Goal: Task Accomplishment & Management: Complete application form

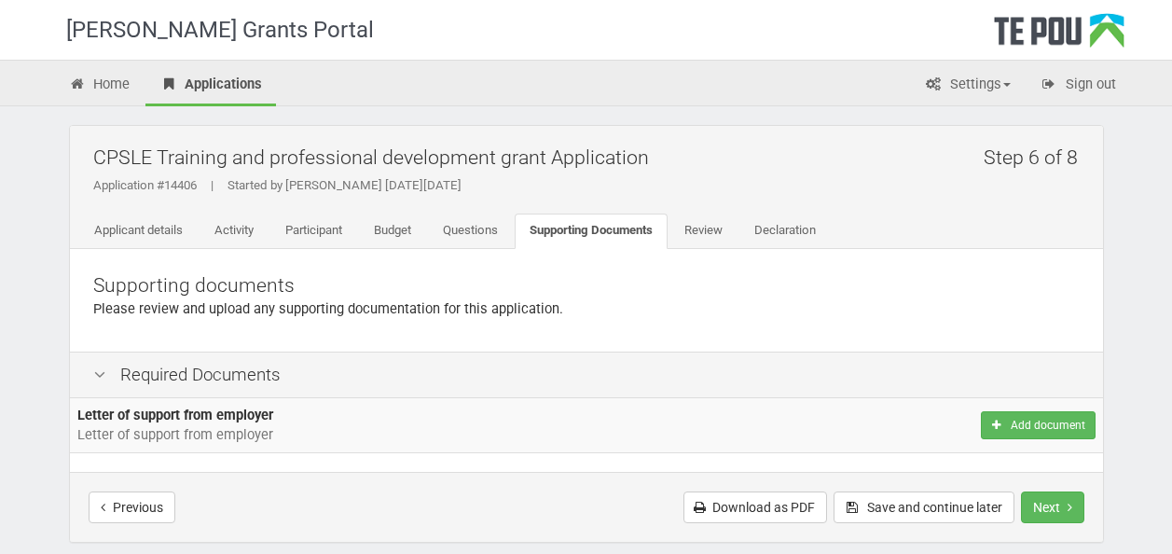
scroll to position [93, 0]
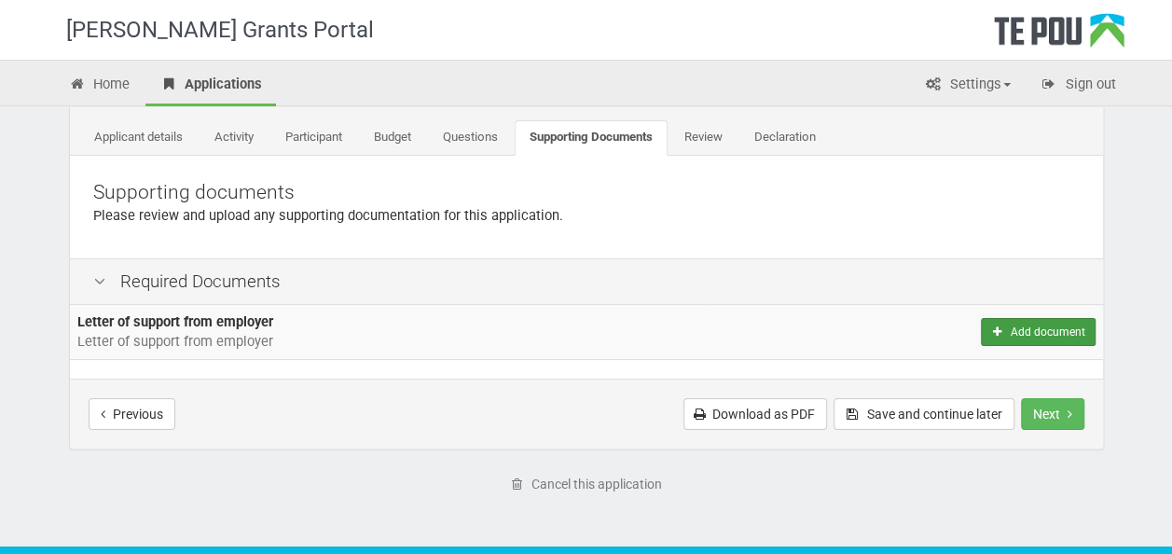
drag, startPoint x: 0, startPoint y: 0, endPoint x: 1059, endPoint y: 326, distance: 1108.6
click at [1059, 326] on button "Add document" at bounding box center [1038, 332] width 114 height 28
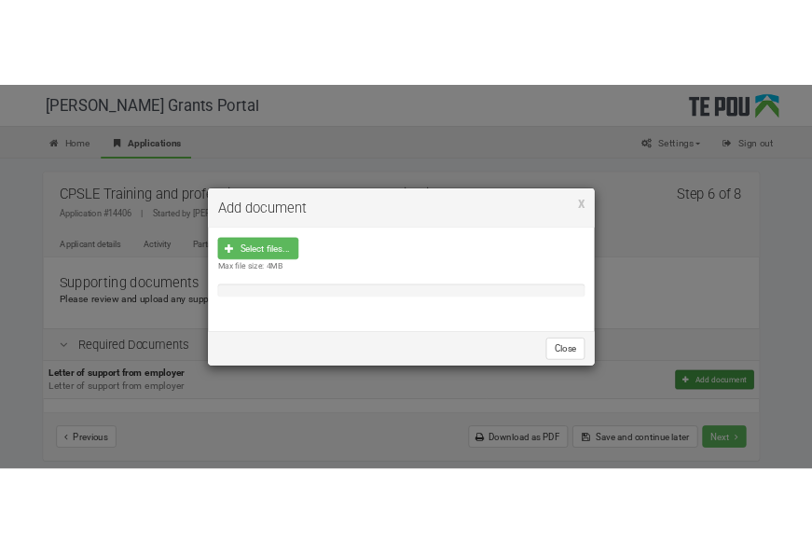
scroll to position [0, 0]
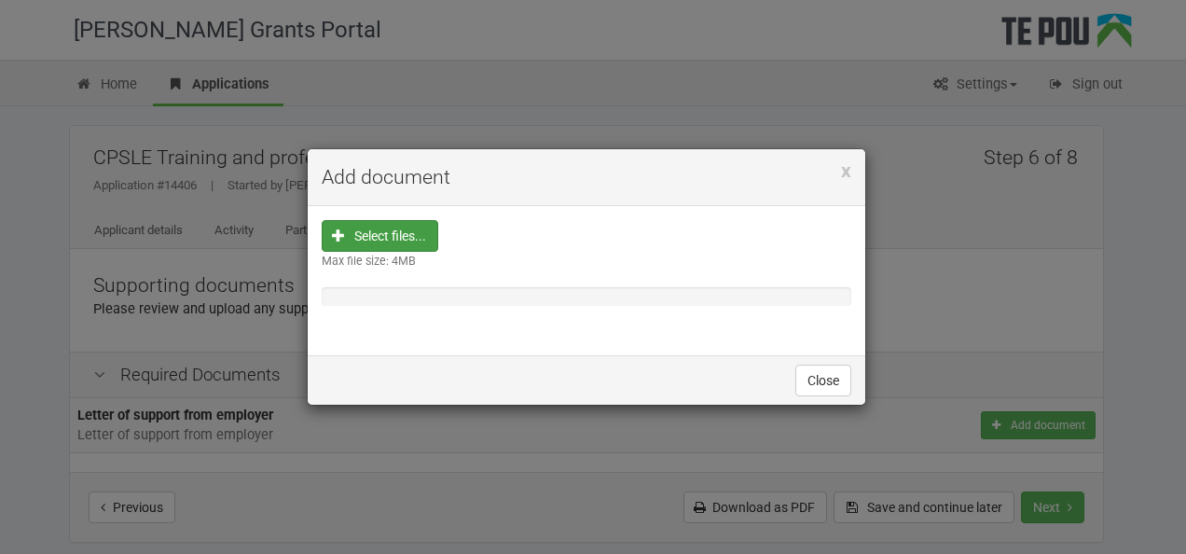
click at [384, 228] on input "file" at bounding box center [386, 354] width 104 height 267
click at [395, 241] on input "file" at bounding box center [386, 354] width 104 height 267
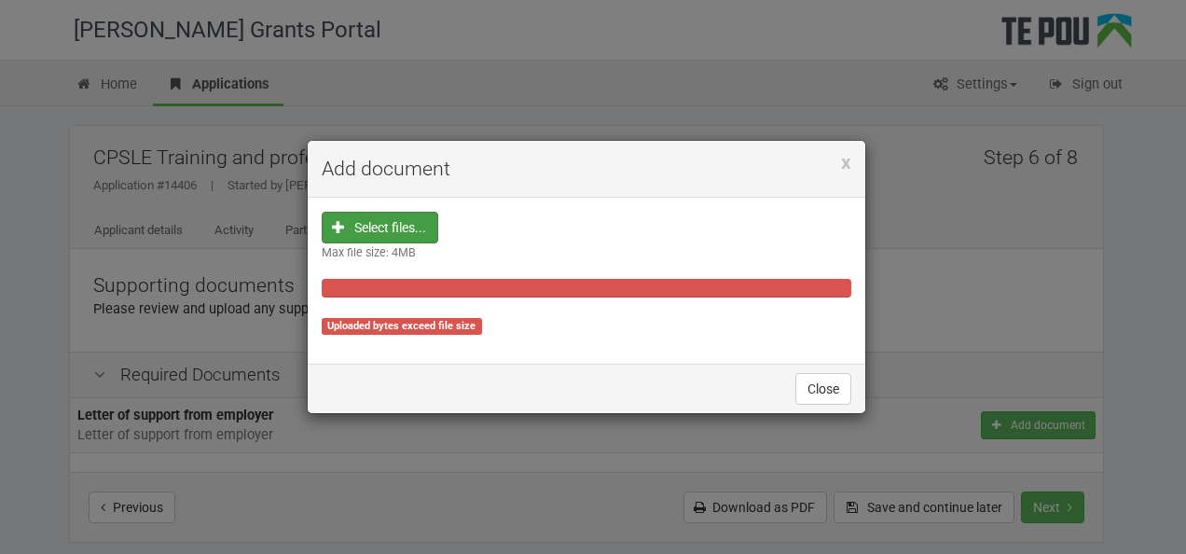
click at [837, 163] on h4 "Add document" at bounding box center [587, 169] width 530 height 28
click at [843, 165] on span "x" at bounding box center [846, 162] width 10 height 22
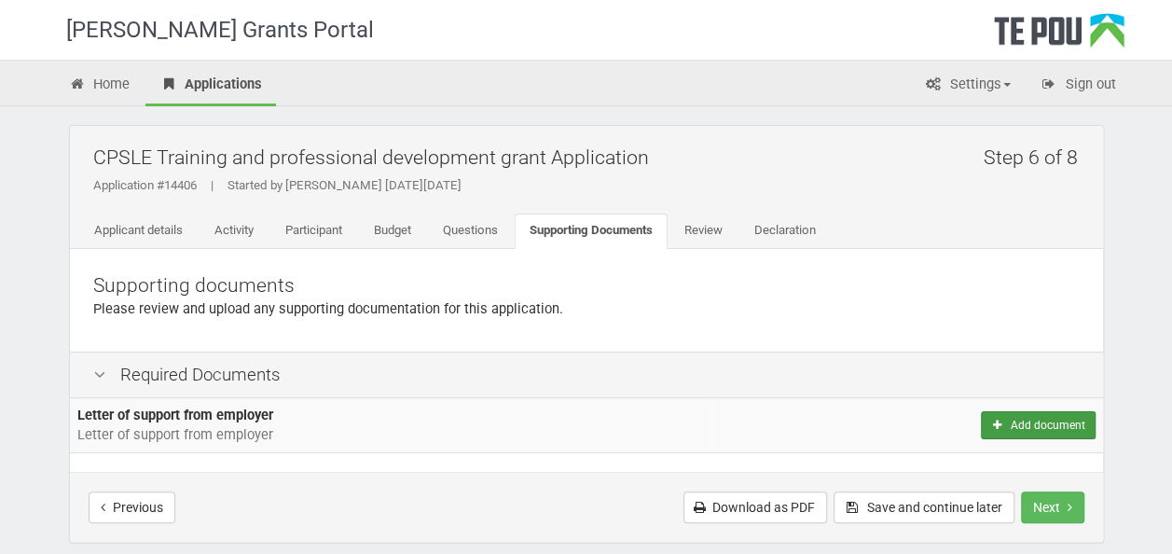
click at [1007, 427] on button "Add document" at bounding box center [1038, 425] width 114 height 28
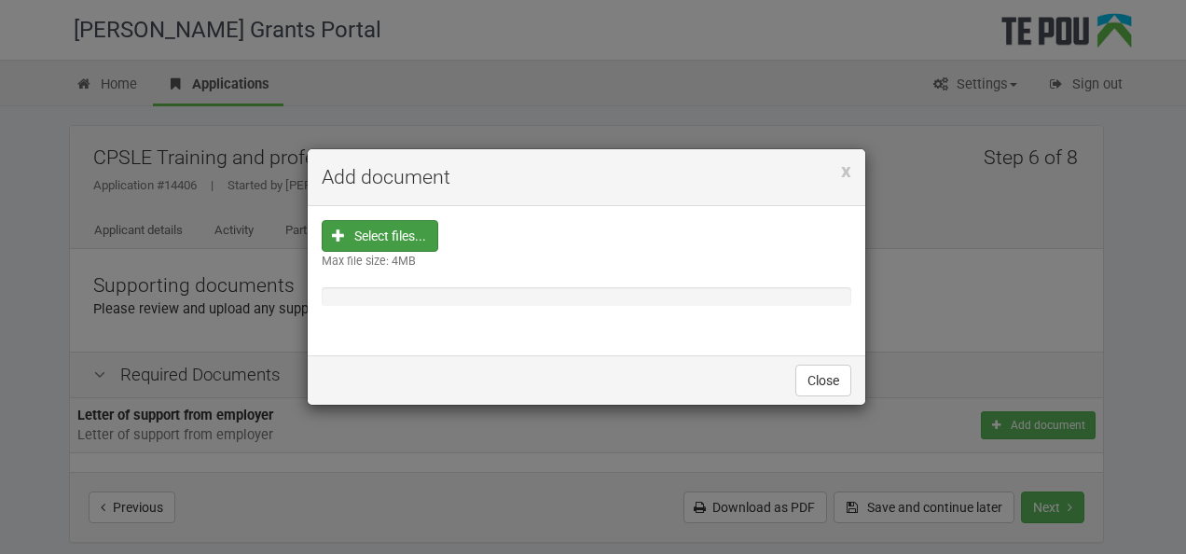
click at [399, 238] on input "file" at bounding box center [386, 354] width 104 height 267
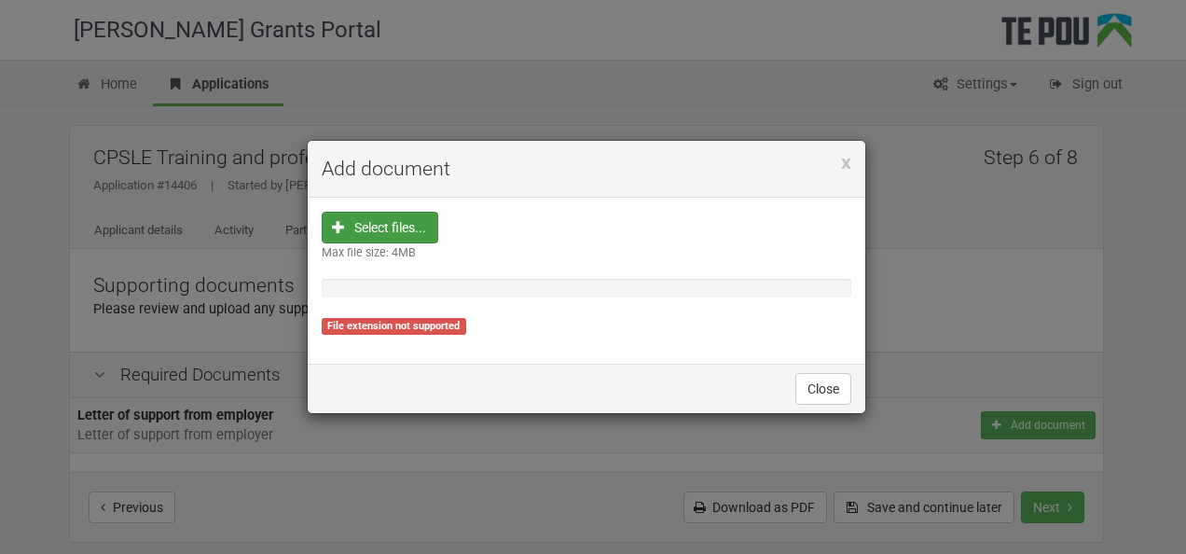
click at [422, 216] on input "file" at bounding box center [386, 346] width 104 height 267
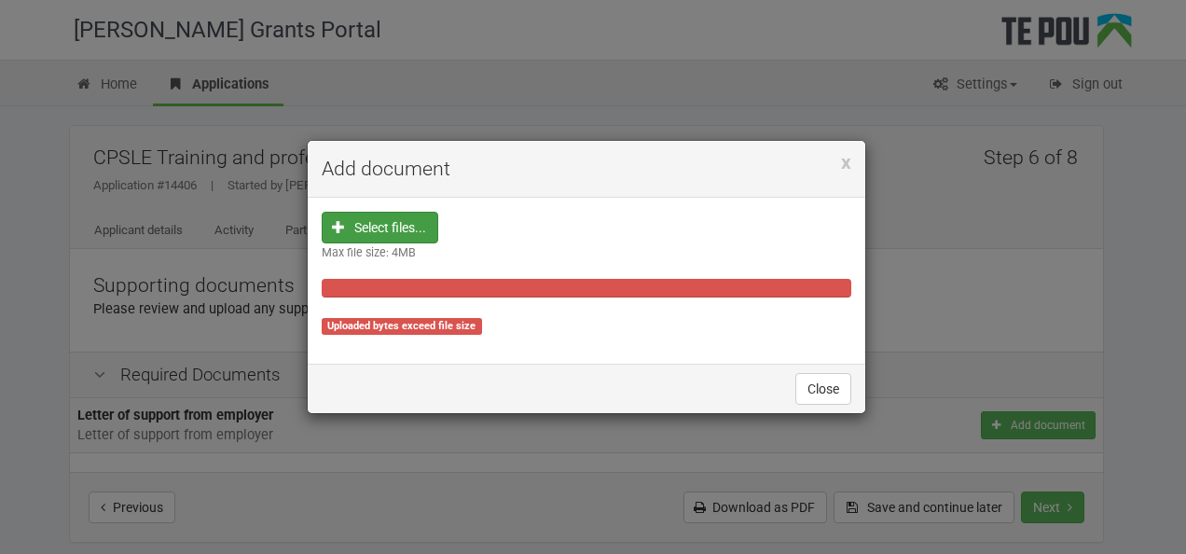
click at [459, 336] on div "Select files... Max file size: 4MB Uploaded bytes exceed file size" at bounding box center [587, 281] width 530 height 138
click at [851, 165] on span "x" at bounding box center [846, 162] width 10 height 22
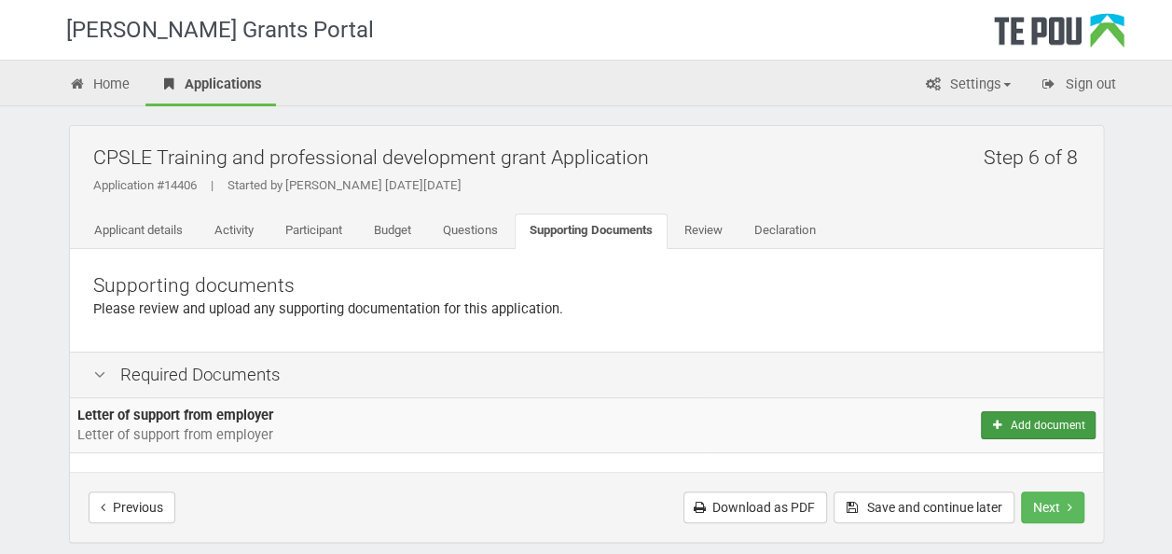
click at [1045, 413] on button "Add document" at bounding box center [1038, 425] width 114 height 28
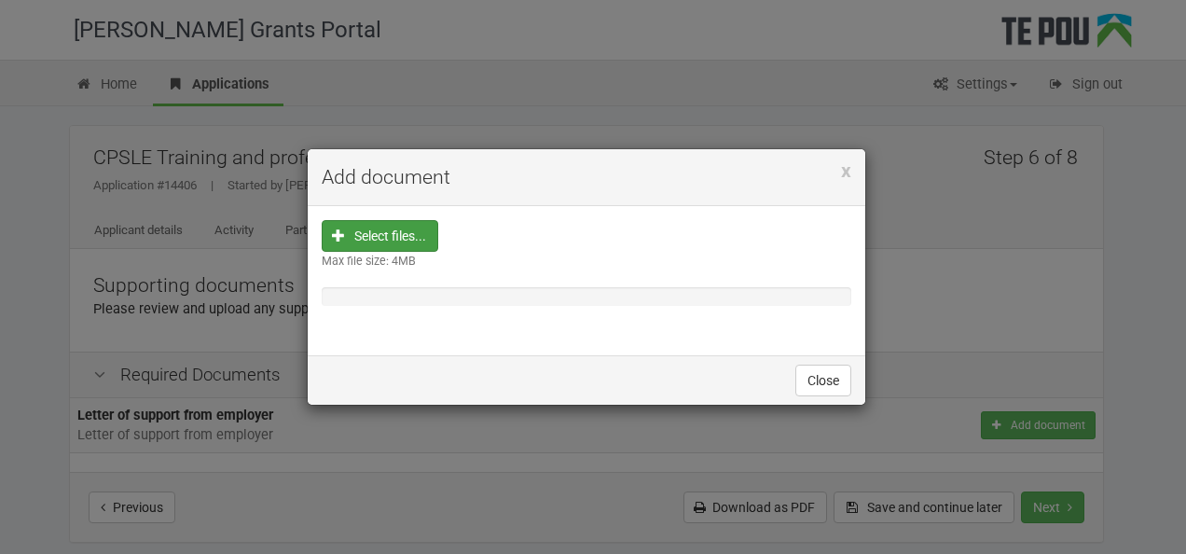
click at [409, 241] on input "file" at bounding box center [386, 354] width 104 height 267
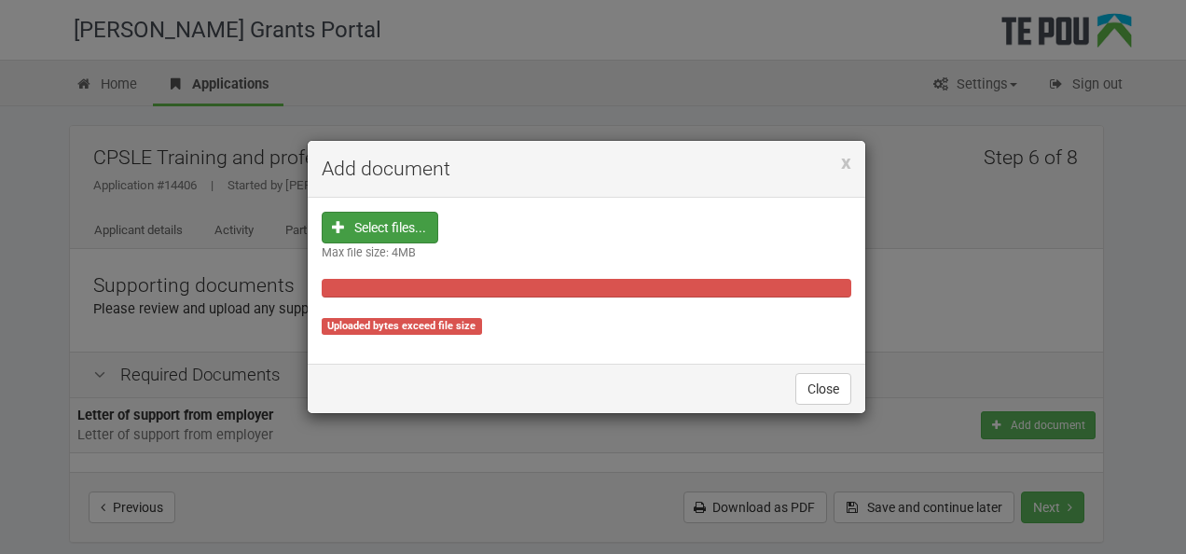
click at [852, 159] on div "x Add document" at bounding box center [587, 169] width 558 height 57
click at [848, 166] on span "x" at bounding box center [846, 162] width 10 height 22
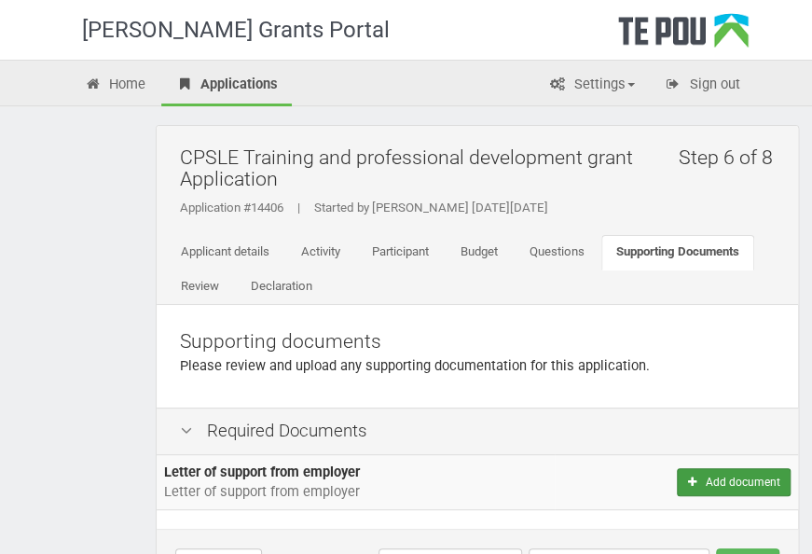
click at [743, 471] on button "Add document" at bounding box center [734, 482] width 114 height 28
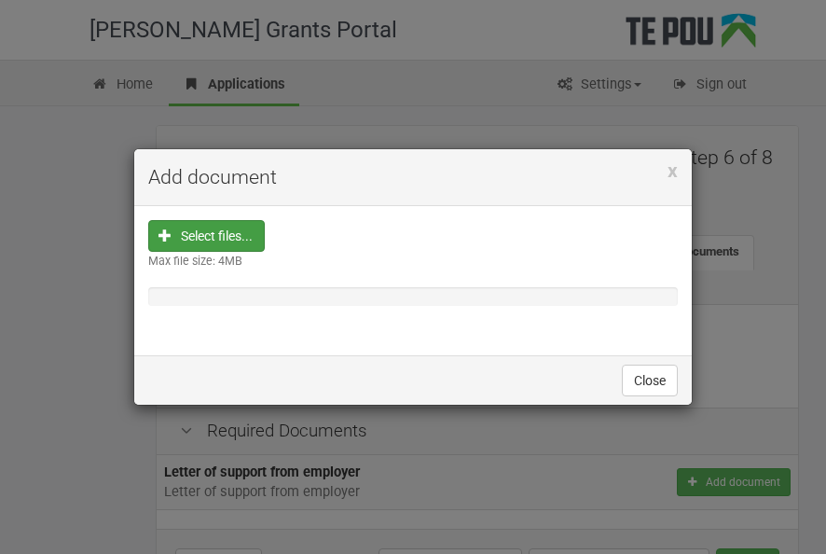
click at [680, 170] on div "x Add document" at bounding box center [413, 177] width 558 height 57
click at [677, 167] on span "x" at bounding box center [673, 170] width 10 height 22
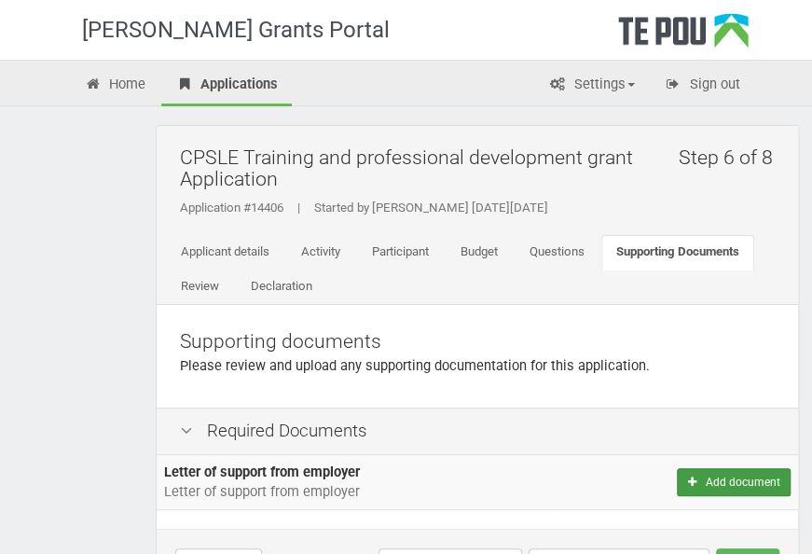
click at [726, 486] on button "Add document" at bounding box center [734, 482] width 114 height 28
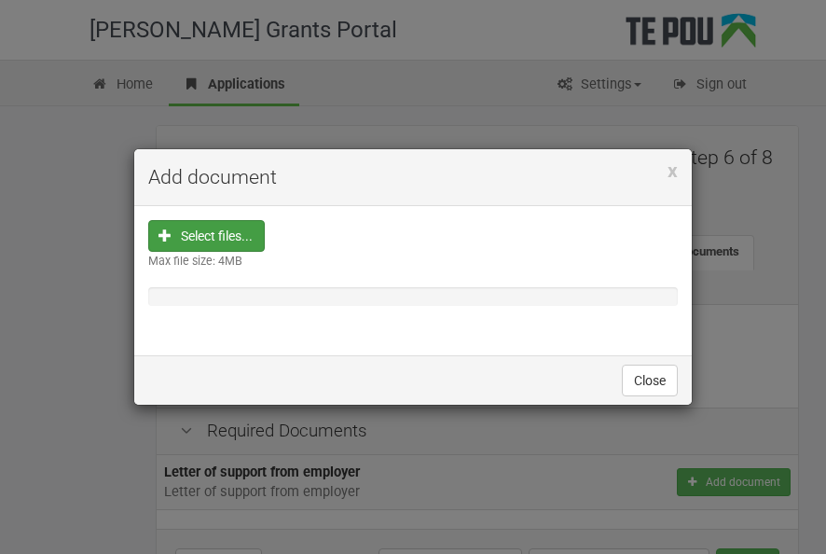
click at [205, 244] on input "file" at bounding box center [212, 354] width 104 height 267
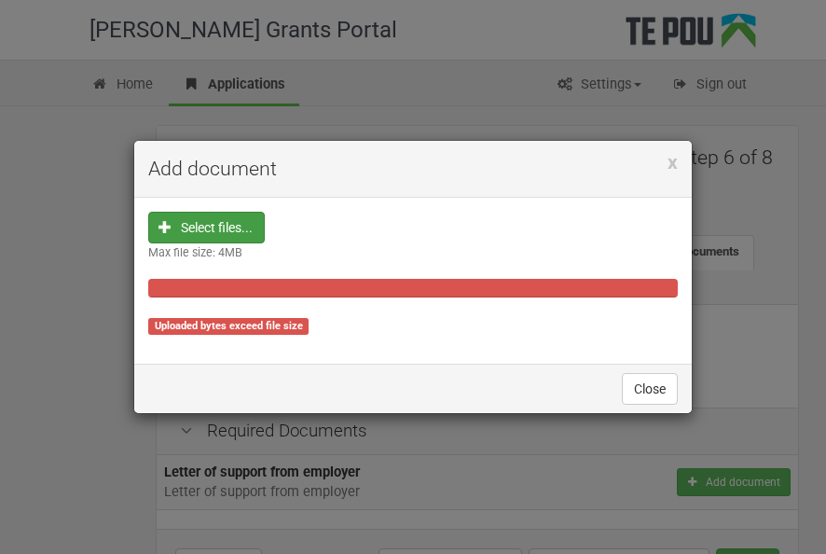
click at [229, 233] on input "file" at bounding box center [212, 346] width 104 height 267
click at [672, 164] on span "x" at bounding box center [673, 162] width 10 height 22
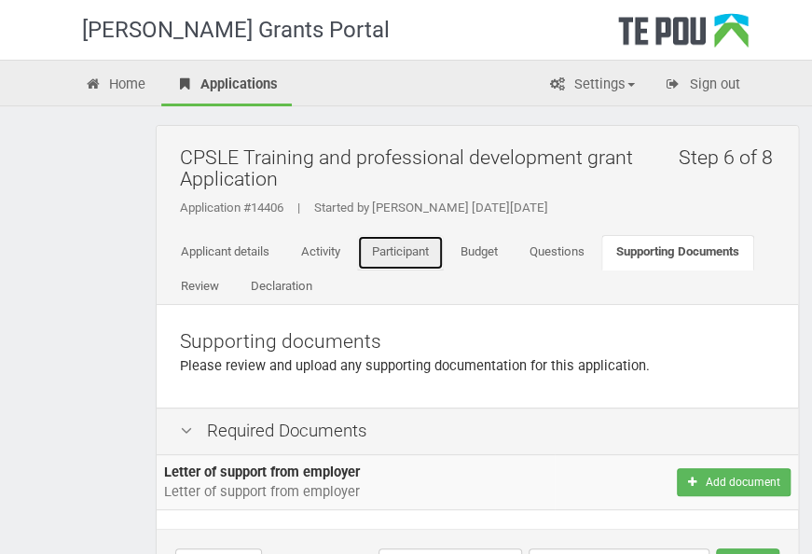
click at [414, 254] on link "Participant" at bounding box center [400, 252] width 87 height 35
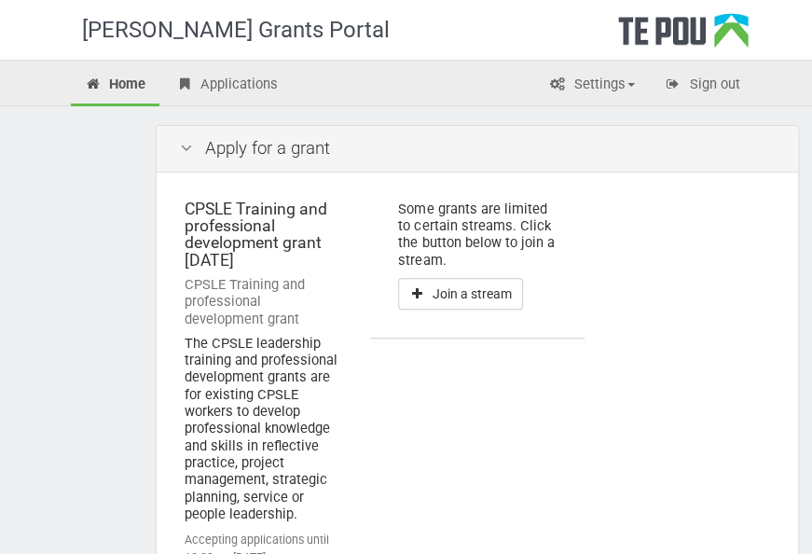
scroll to position [337, 0]
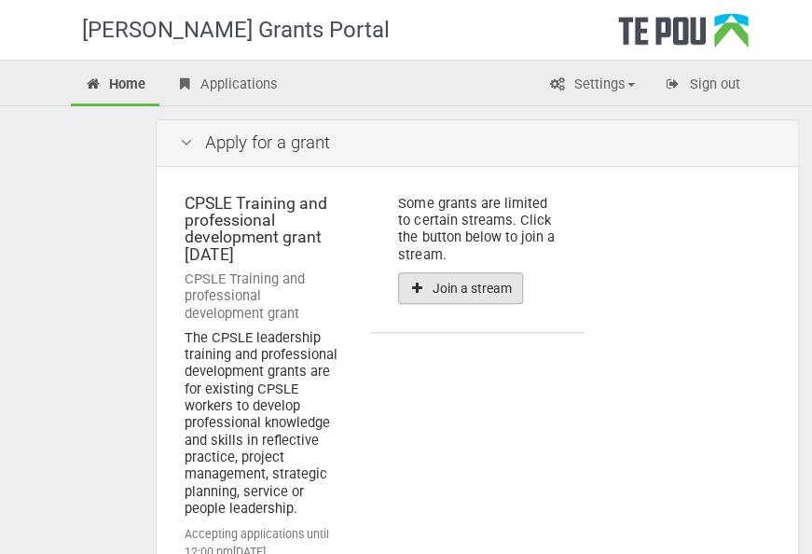
click at [435, 296] on button "Join a stream" at bounding box center [460, 288] width 125 height 32
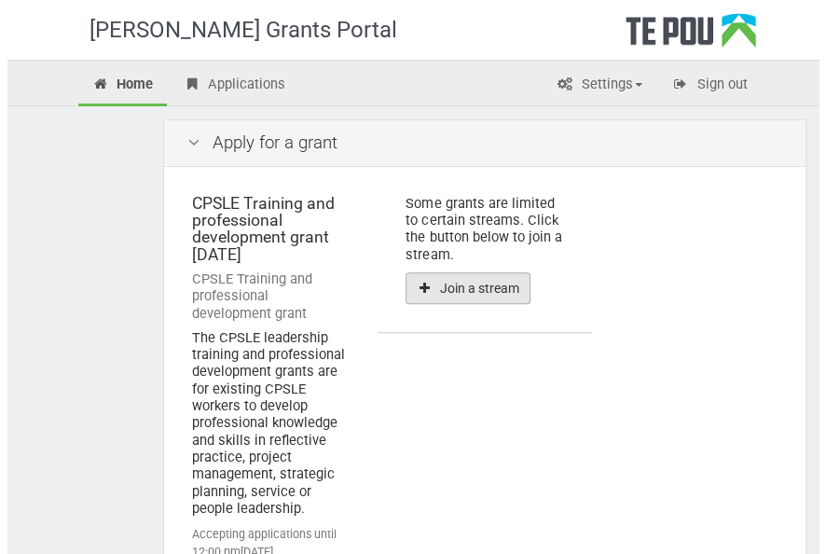
scroll to position [0, 0]
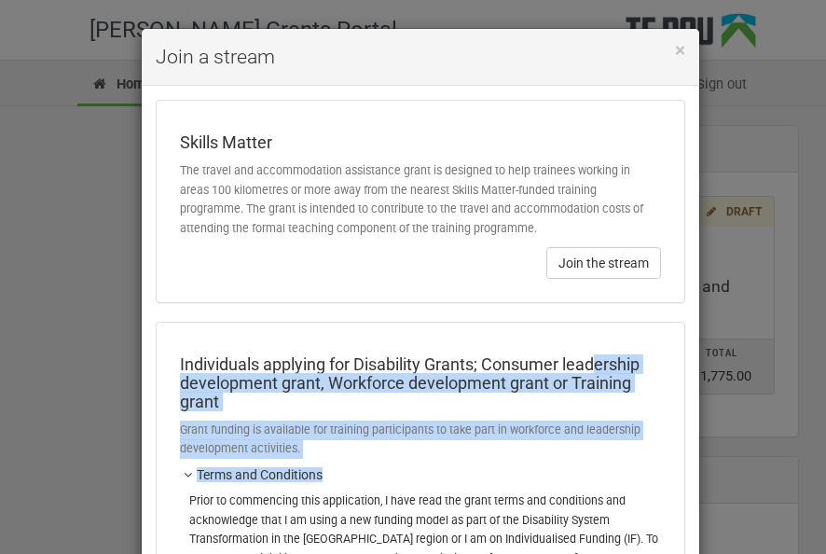
drag, startPoint x: 599, startPoint y: 459, endPoint x: 589, endPoint y: 356, distance: 103.0
click at [589, 356] on div "Individuals applying for Disability Grants; Consumer leadership development gra…" at bounding box center [421, 519] width 528 height 392
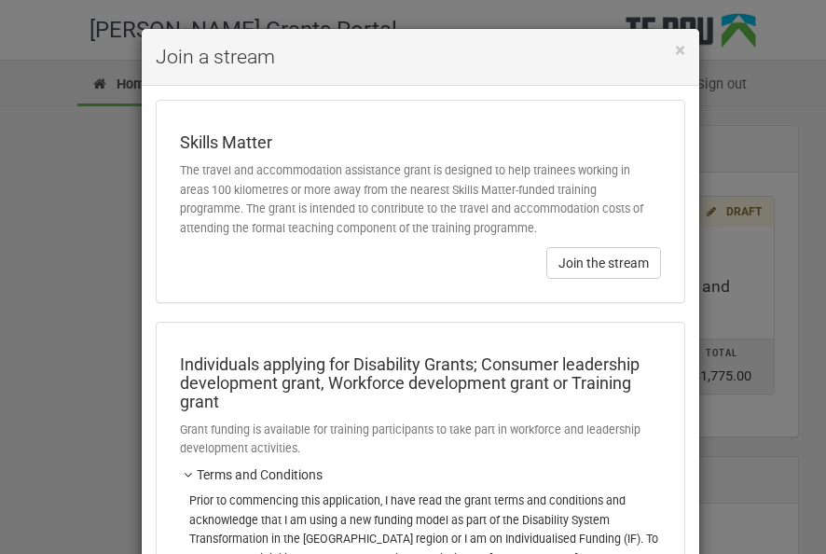
drag, startPoint x: 589, startPoint y: 356, endPoint x: 440, endPoint y: 334, distance: 150.9
click at [440, 334] on div "Individuals applying for Disability Grants; Consumer leadership development gra…" at bounding box center [421, 519] width 528 height 392
click at [675, 55] on span "×" at bounding box center [680, 50] width 10 height 22
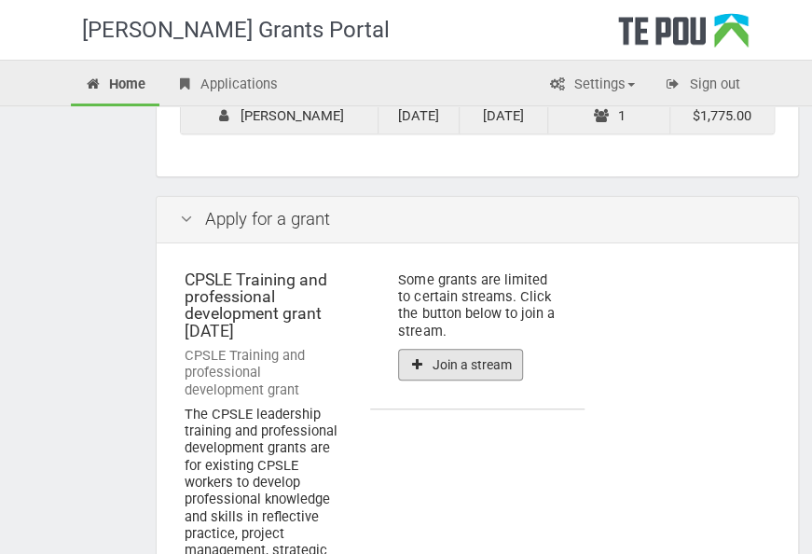
scroll to position [101, 0]
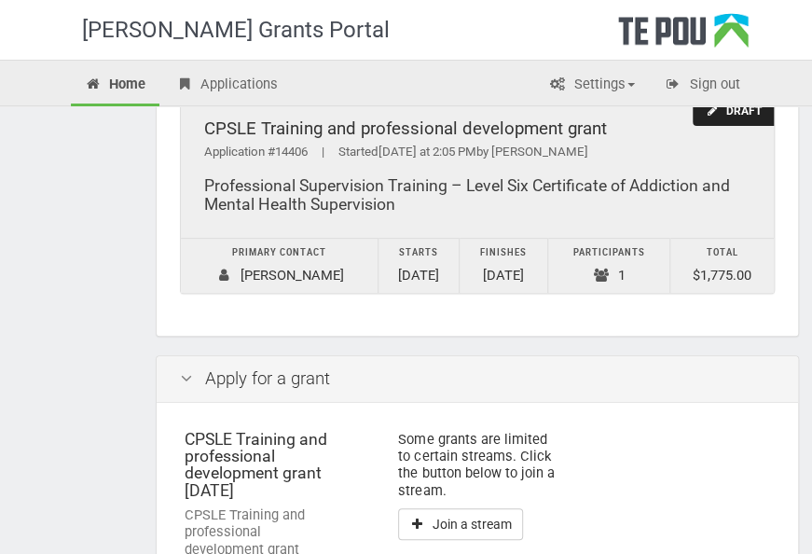
click at [508, 181] on div "Professional Supervision Training – Level Six Certificate of Addiction and Ment…" at bounding box center [477, 195] width 547 height 38
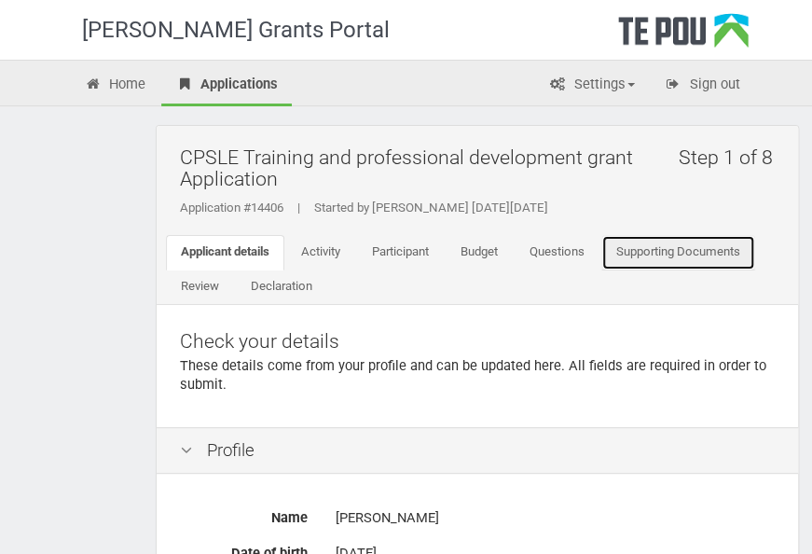
click at [689, 259] on link "Supporting Documents" at bounding box center [679, 252] width 154 height 35
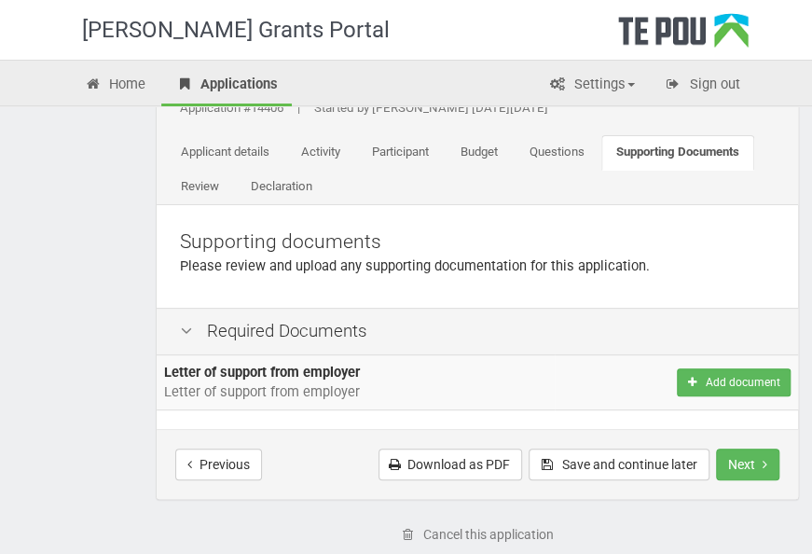
scroll to position [112, 0]
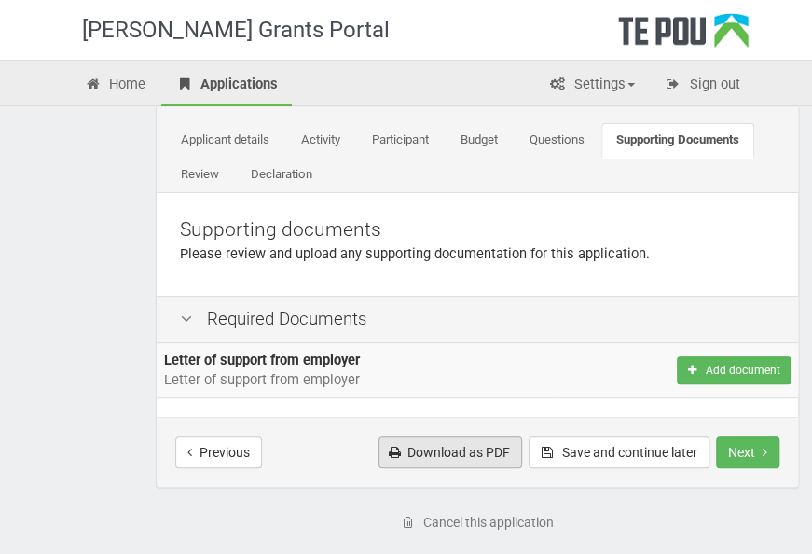
click at [438, 457] on link "Download as PDF" at bounding box center [451, 452] width 144 height 32
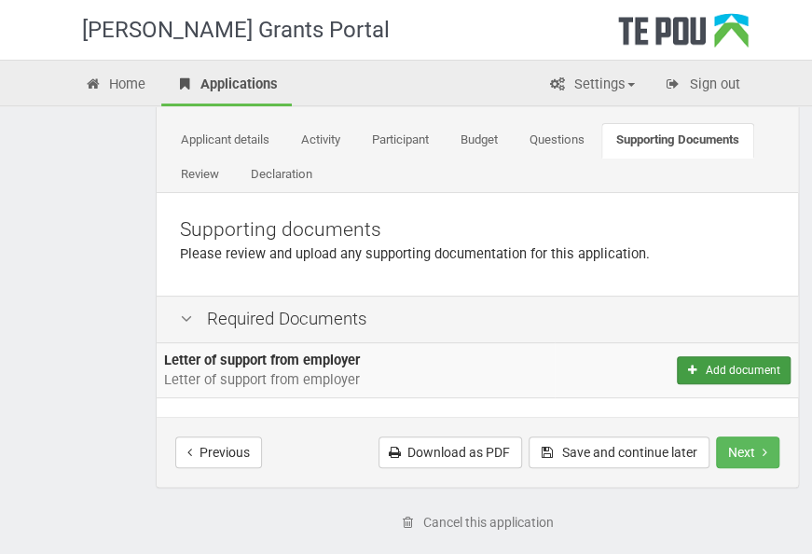
click at [713, 381] on button "Add document" at bounding box center [734, 370] width 114 height 28
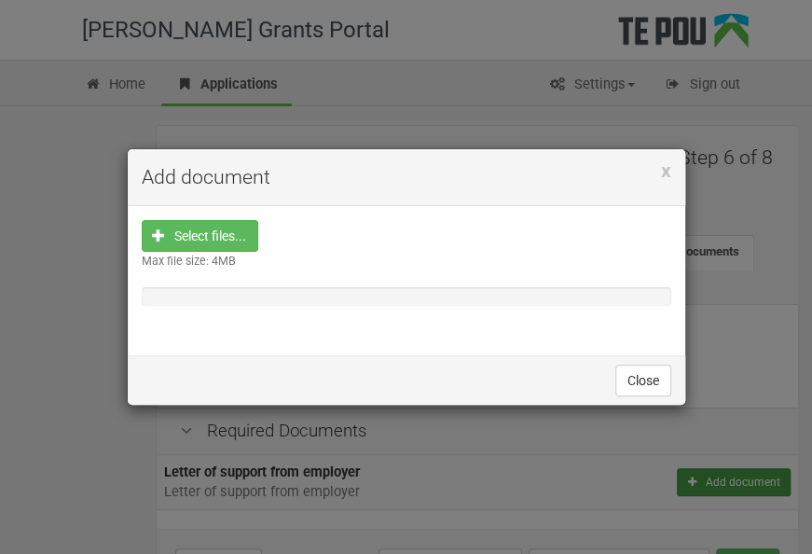
scroll to position [0, 0]
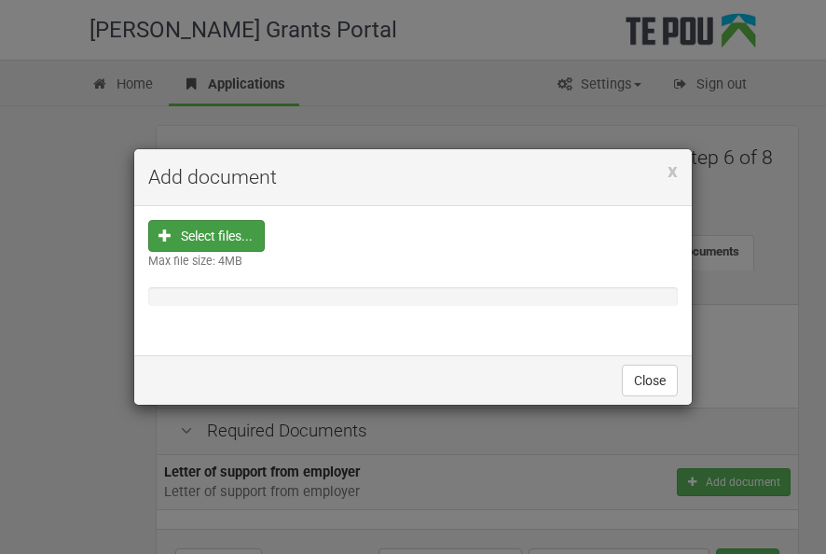
click at [222, 230] on input "file" at bounding box center [212, 354] width 104 height 267
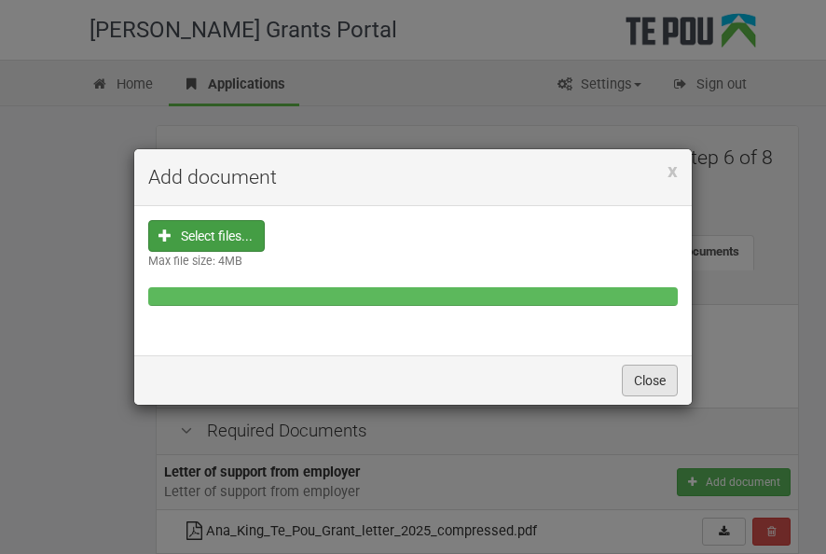
click at [645, 375] on button "Close" at bounding box center [650, 381] width 56 height 32
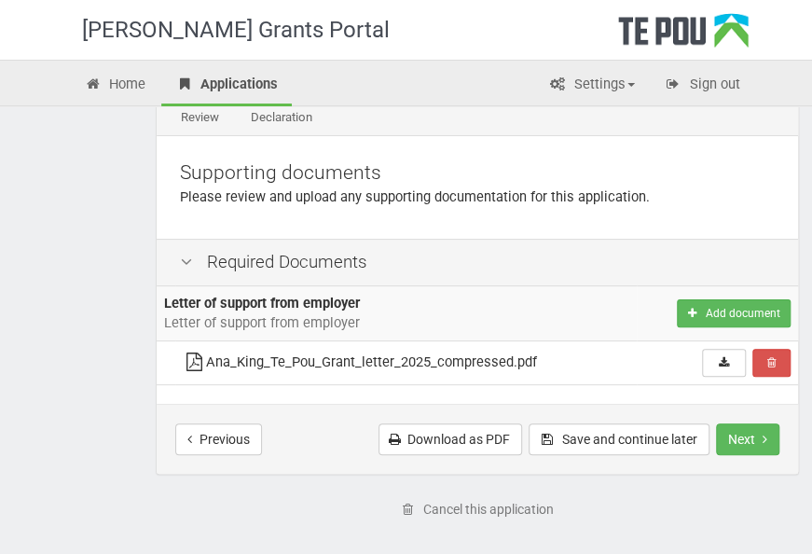
scroll to position [173, 0]
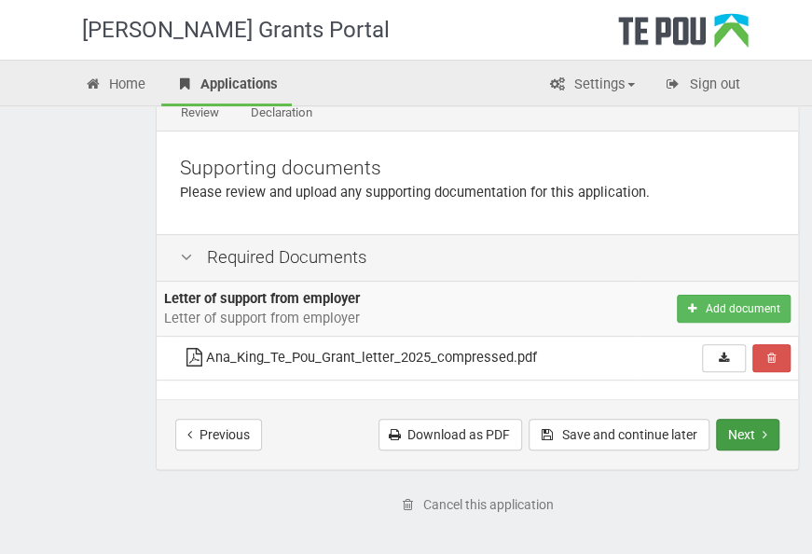
click at [753, 431] on button "Next" at bounding box center [747, 435] width 63 height 32
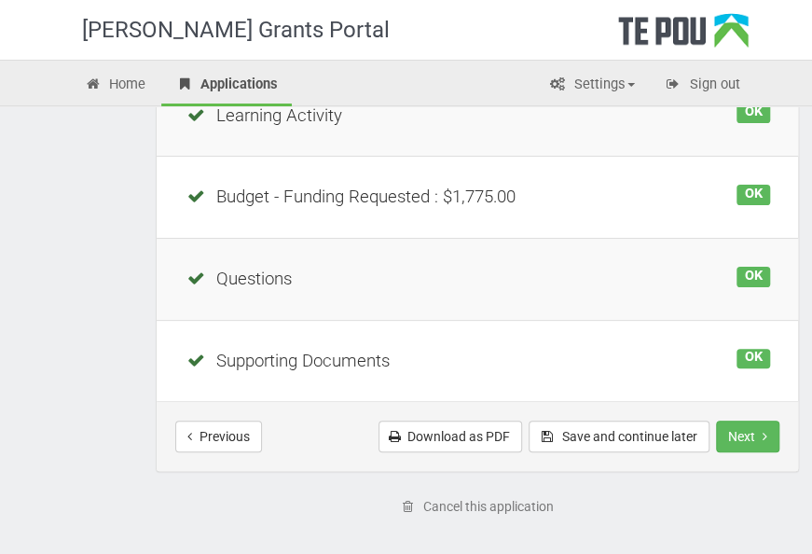
scroll to position [606, 0]
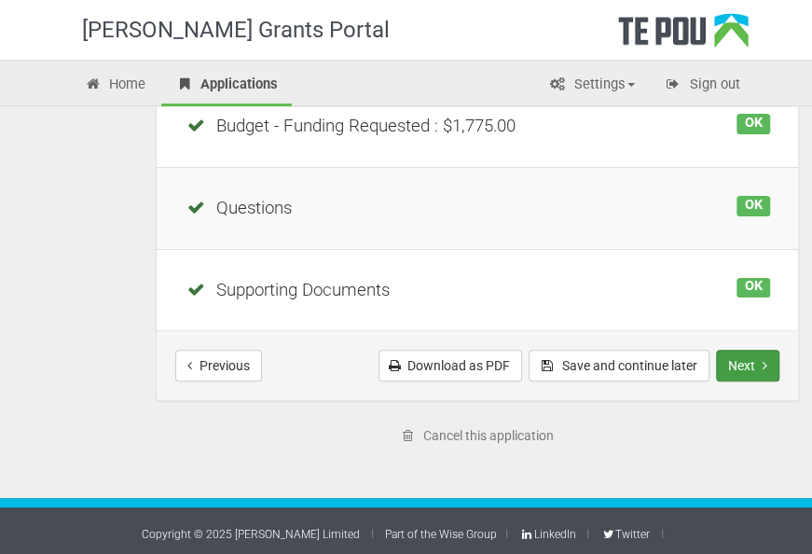
click at [747, 364] on button "Next" at bounding box center [747, 366] width 63 height 32
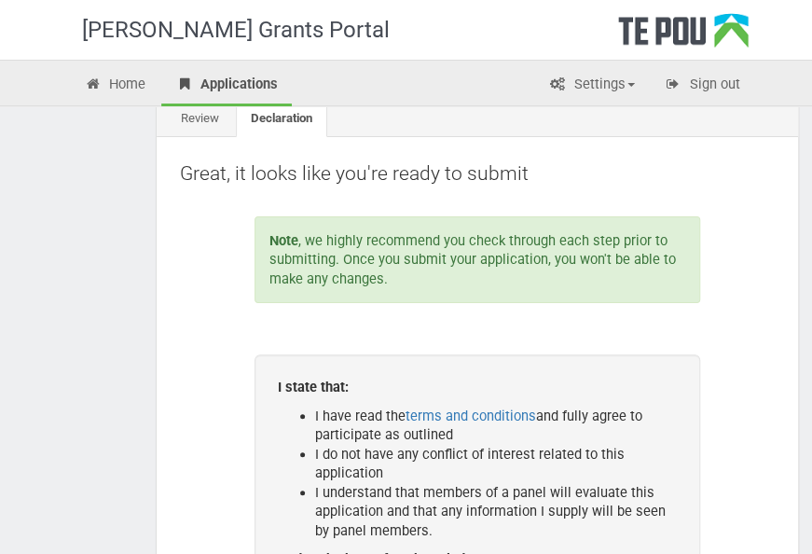
scroll to position [79, 0]
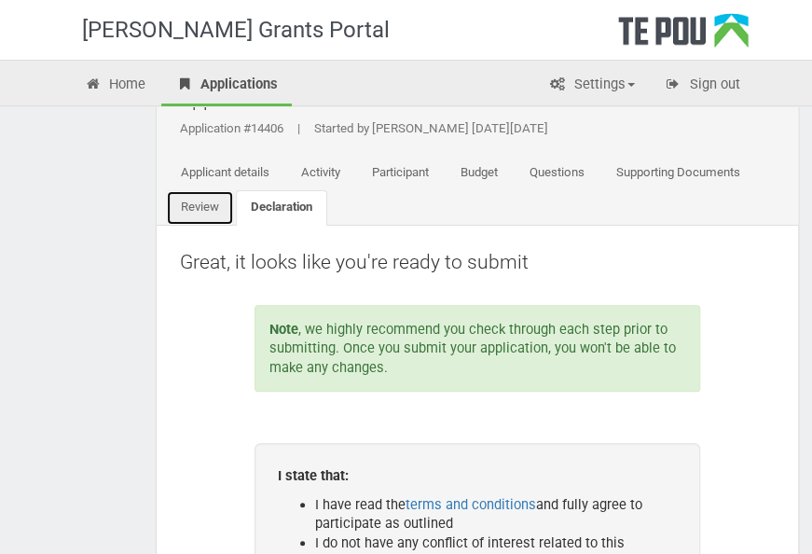
click at [212, 201] on link "Review" at bounding box center [200, 207] width 68 height 35
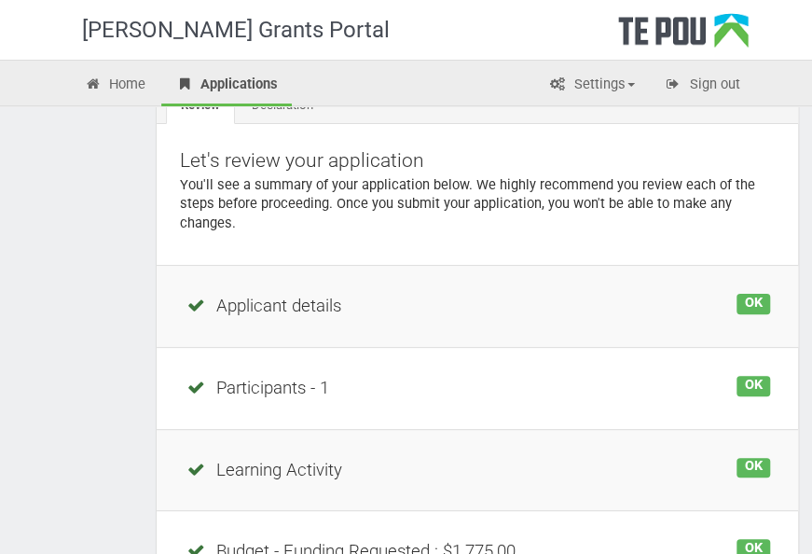
scroll to position [182, 0]
click at [288, 301] on div "Applicant details" at bounding box center [478, 305] width 586 height 25
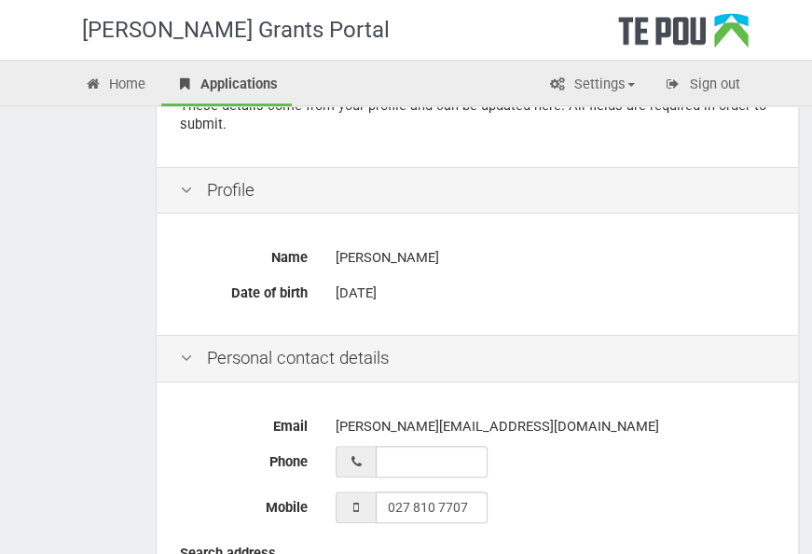
scroll to position [174, 0]
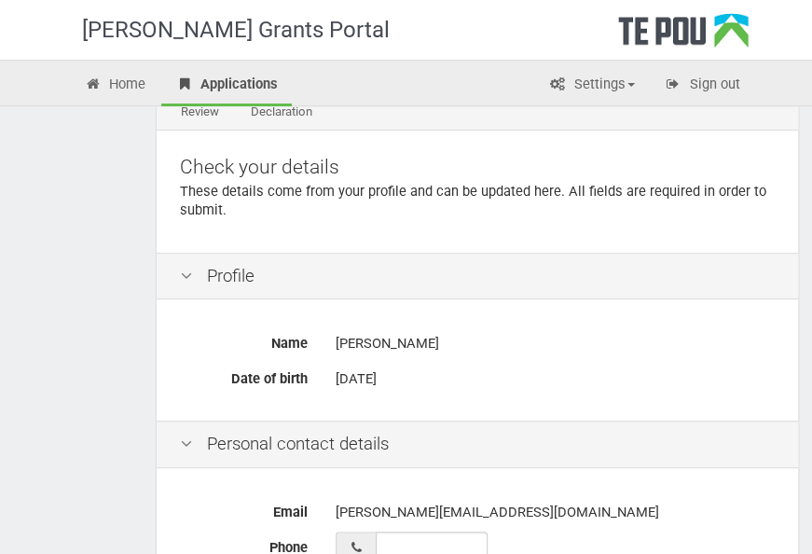
click at [179, 285] on div "Profile" at bounding box center [478, 277] width 642 height 48
click at [185, 436] on icon at bounding box center [186, 445] width 22 height 18
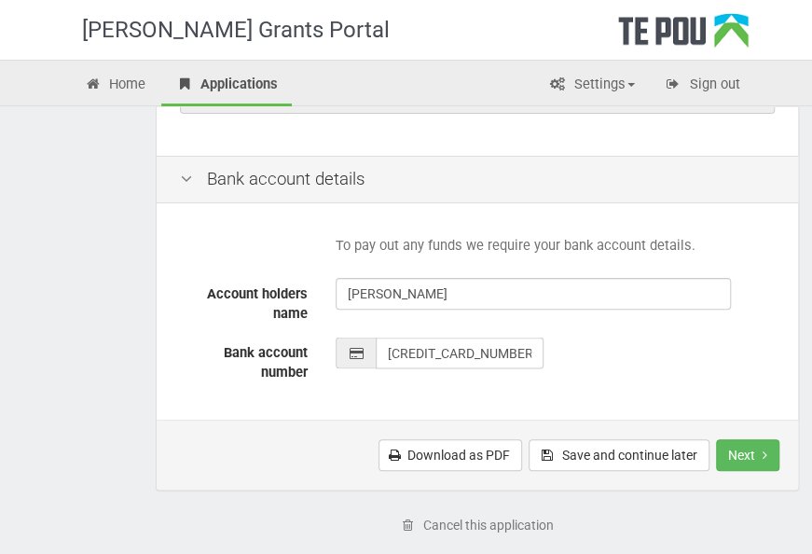
scroll to position [1083, 0]
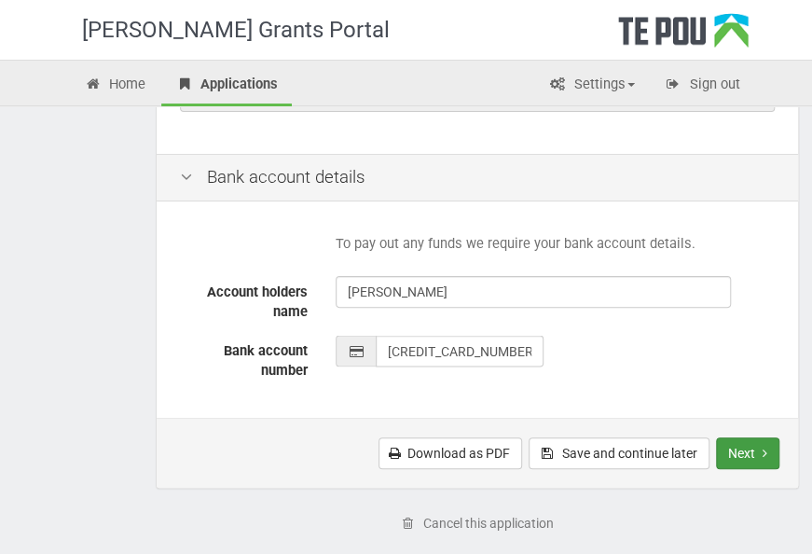
click at [759, 451] on button "Next" at bounding box center [747, 453] width 63 height 32
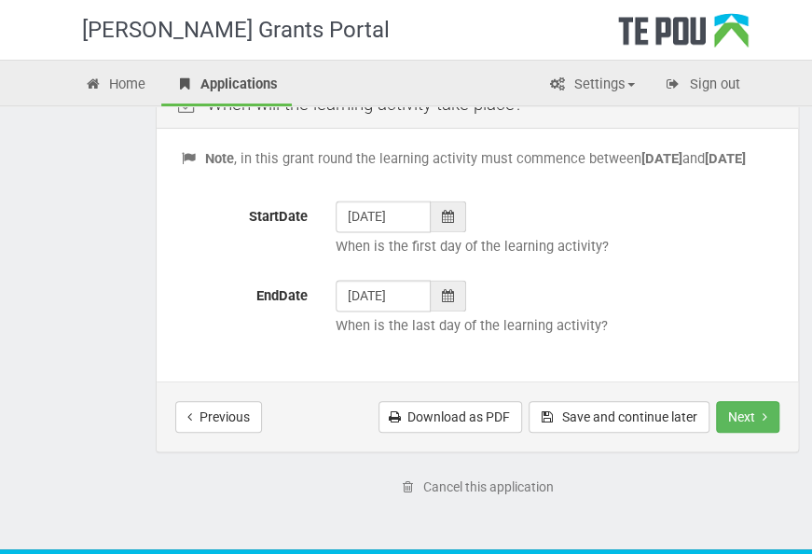
scroll to position [856, 0]
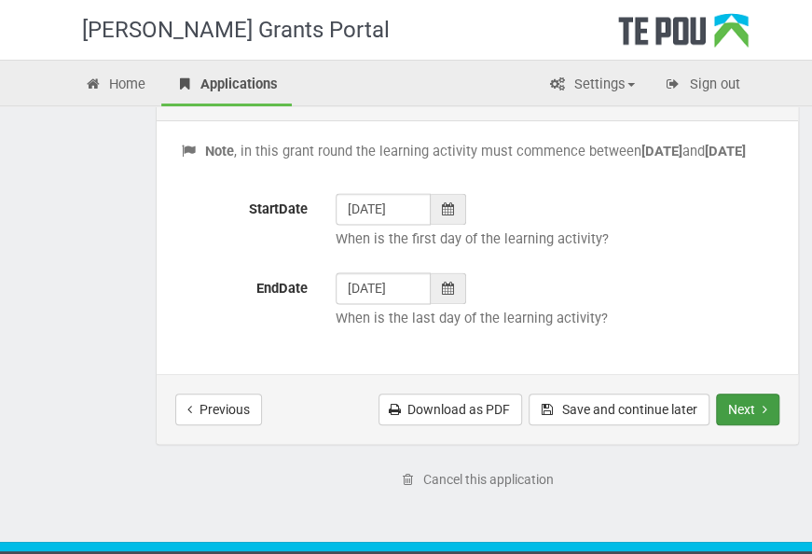
click at [749, 425] on button "Next" at bounding box center [747, 410] width 63 height 32
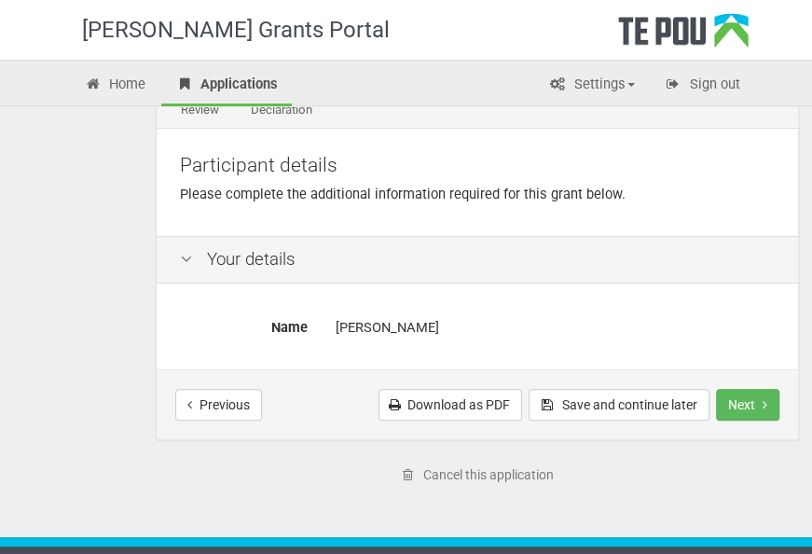
scroll to position [182, 0]
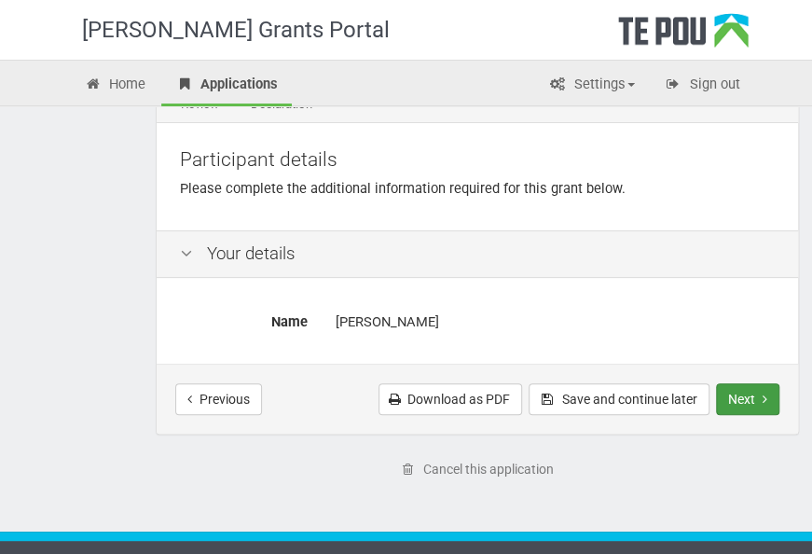
click at [754, 403] on button "Next" at bounding box center [747, 399] width 63 height 32
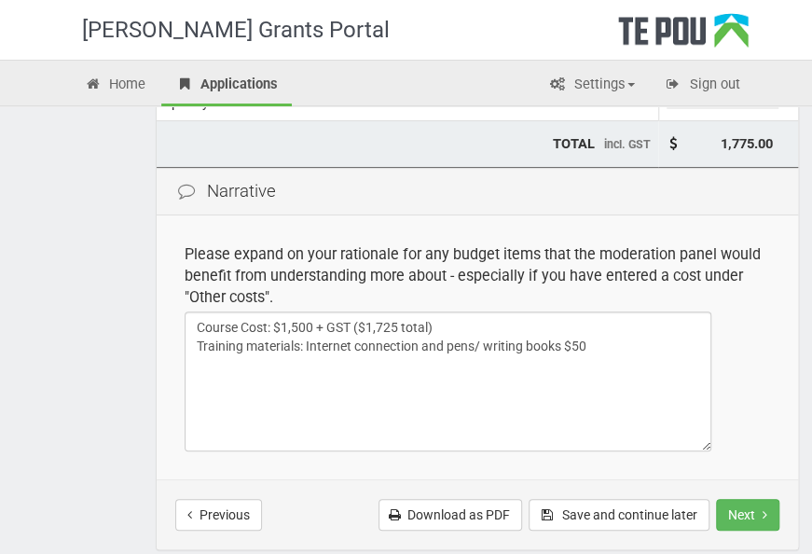
scroll to position [528, 0]
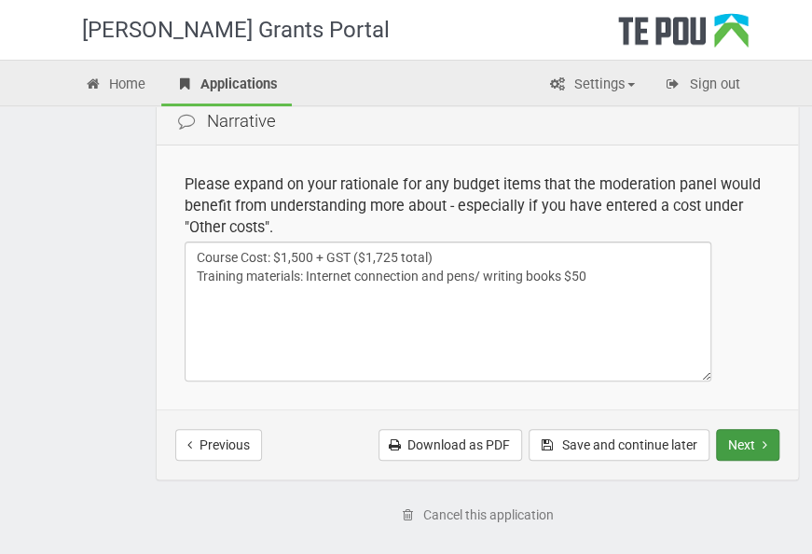
click at [762, 440] on button "Next" at bounding box center [747, 445] width 63 height 32
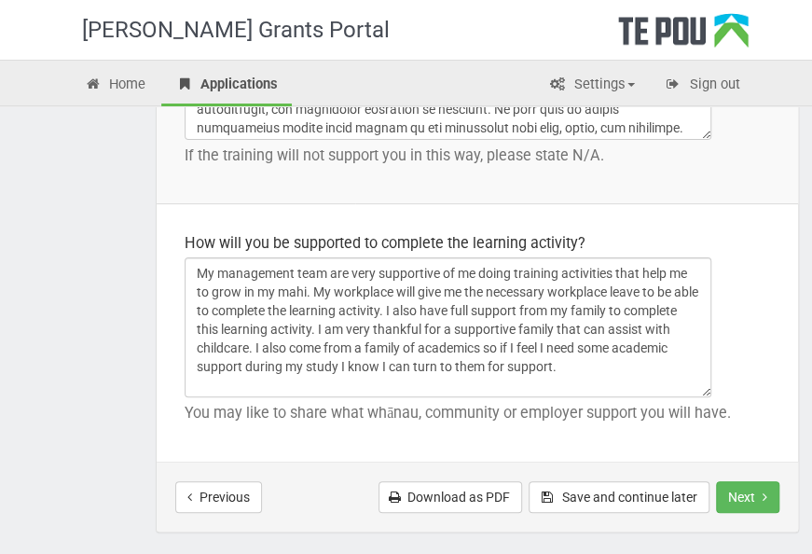
scroll to position [3293, 0]
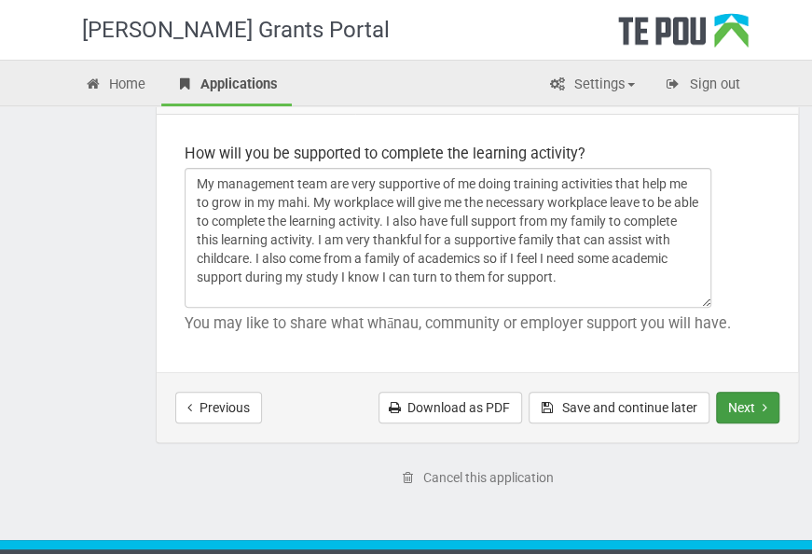
click at [754, 401] on button "Next" at bounding box center [747, 408] width 63 height 32
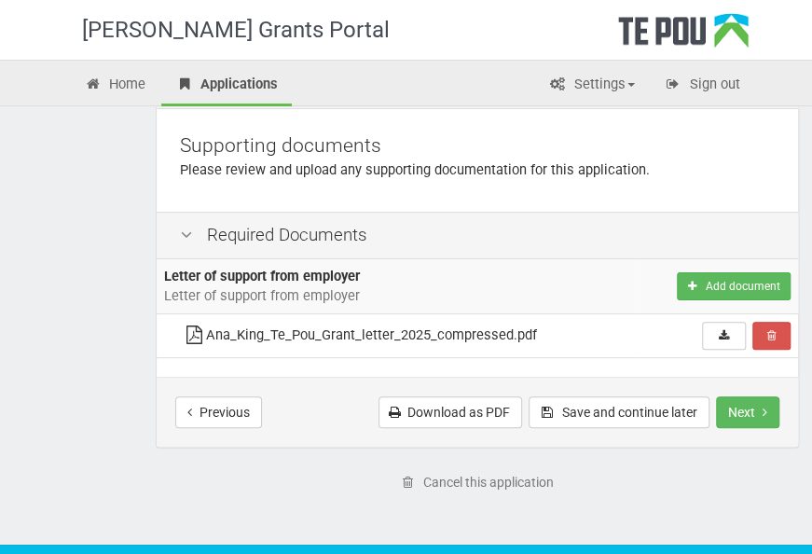
scroll to position [197, 0]
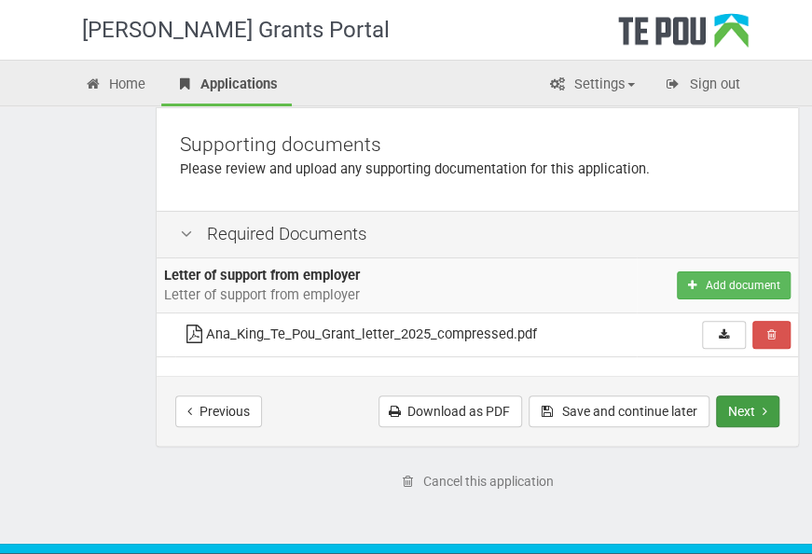
click at [752, 417] on button "Next" at bounding box center [747, 411] width 63 height 32
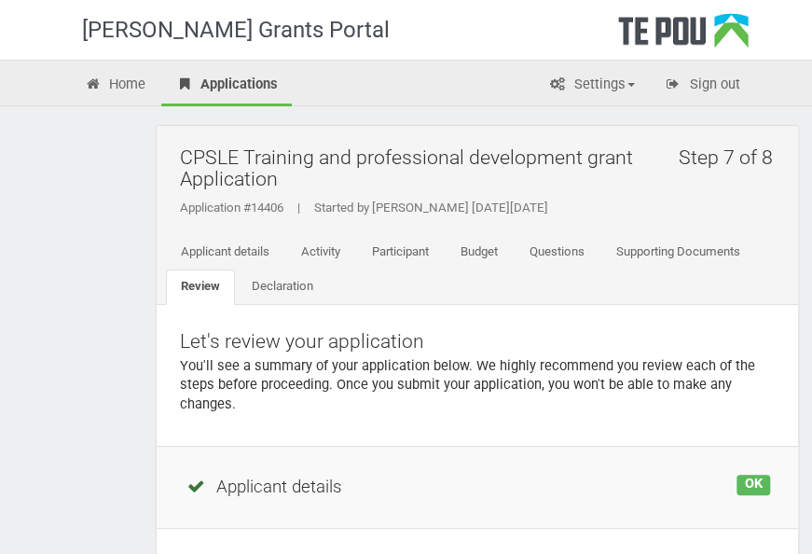
click at [755, 479] on div "OK" at bounding box center [754, 485] width 34 height 21
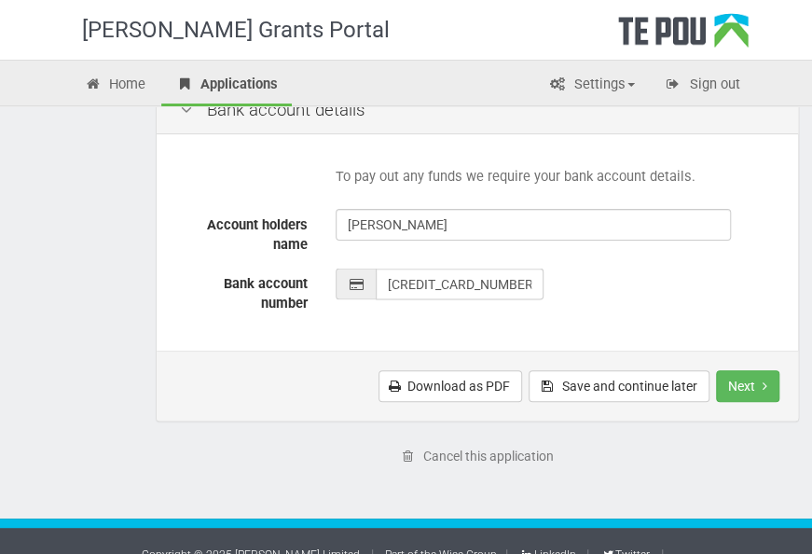
scroll to position [1171, 0]
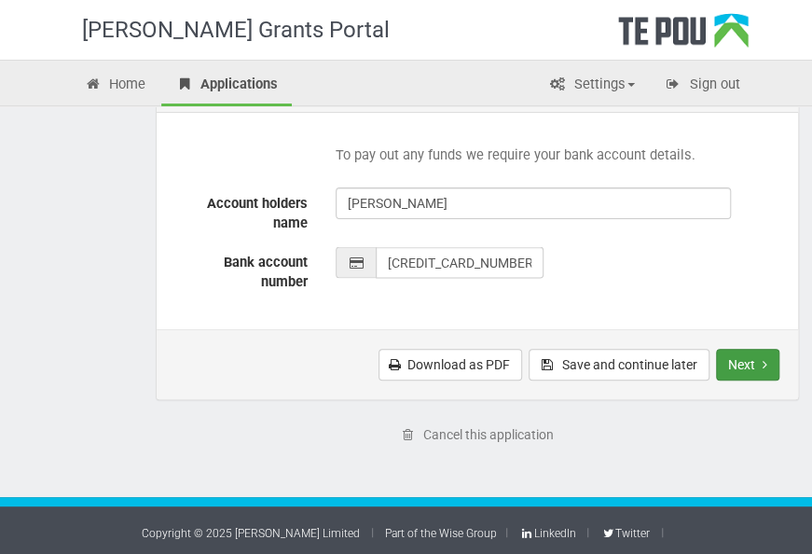
click at [758, 366] on button "Next" at bounding box center [747, 365] width 63 height 32
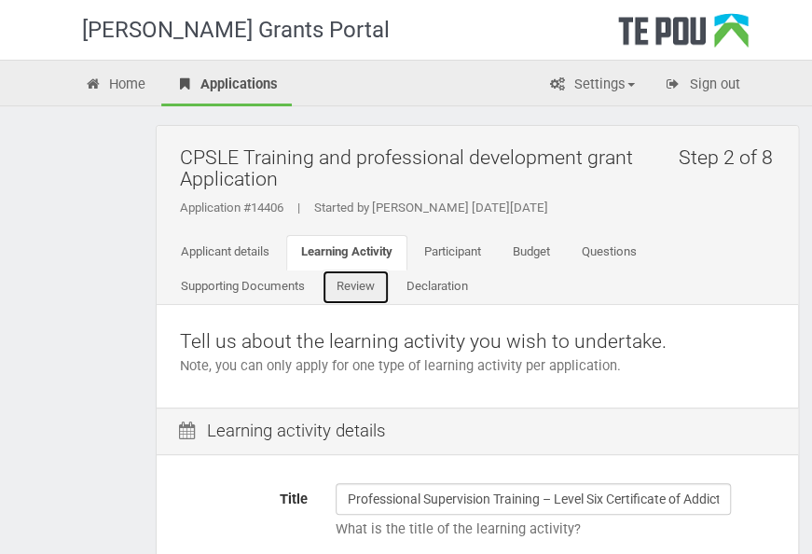
click at [365, 291] on link "Review" at bounding box center [356, 287] width 68 height 35
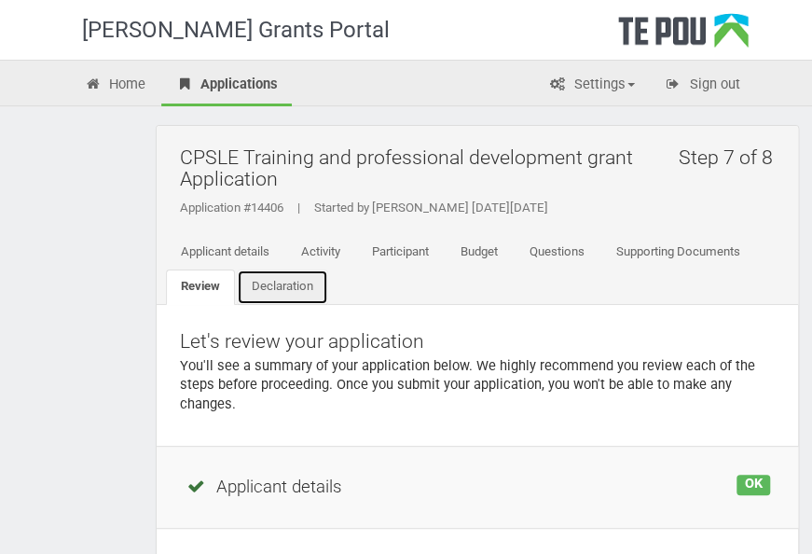
click at [293, 284] on link "Declaration" at bounding box center [282, 287] width 91 height 35
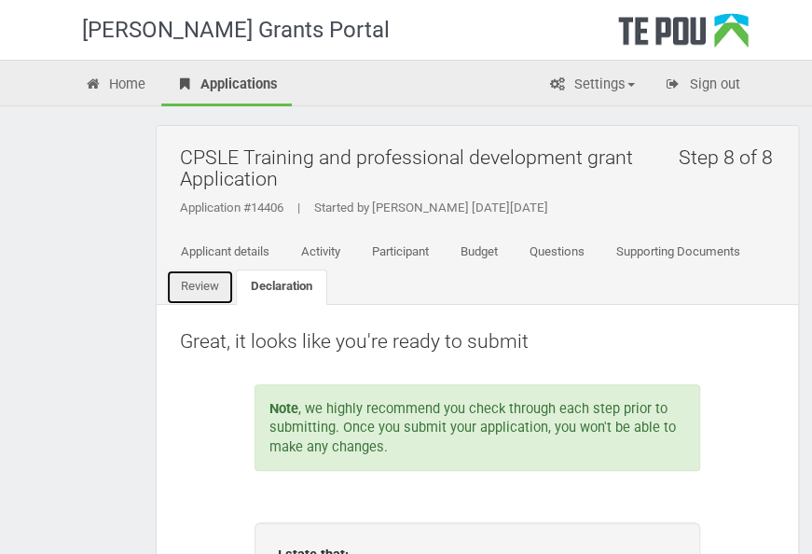
click at [209, 285] on link "Review" at bounding box center [200, 287] width 68 height 35
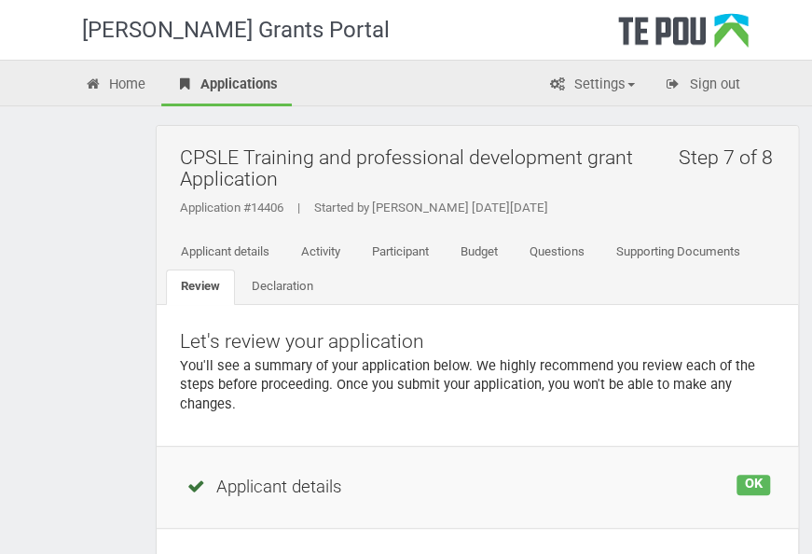
click at [752, 485] on div "OK" at bounding box center [754, 485] width 34 height 21
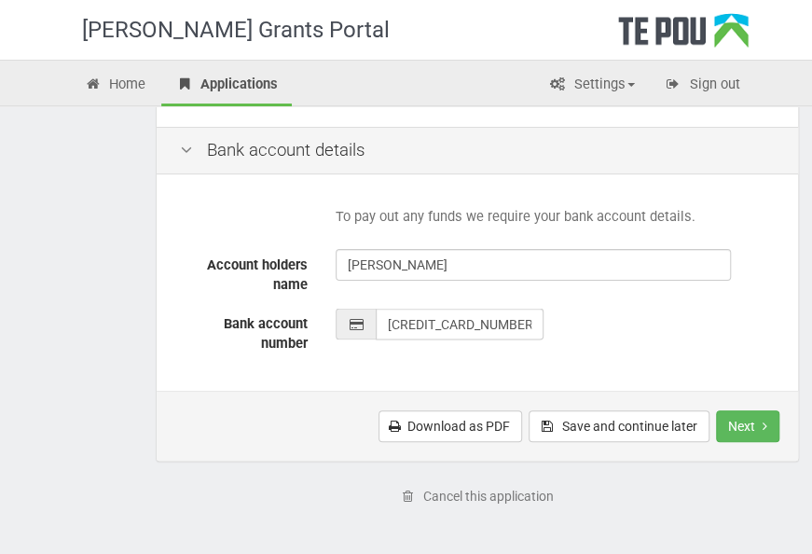
scroll to position [1171, 0]
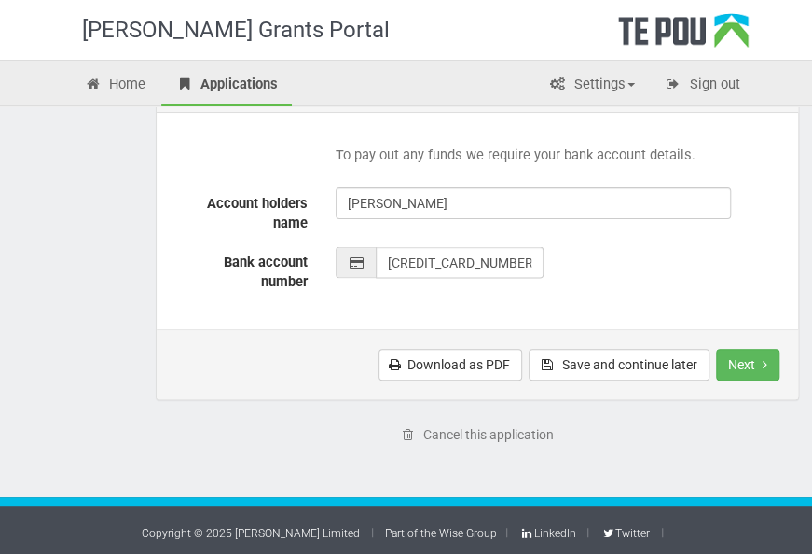
click at [739, 345] on div "Download as PDF Save and continue later Next Submit application" at bounding box center [478, 364] width 642 height 70
click at [740, 351] on button "Next" at bounding box center [747, 365] width 63 height 32
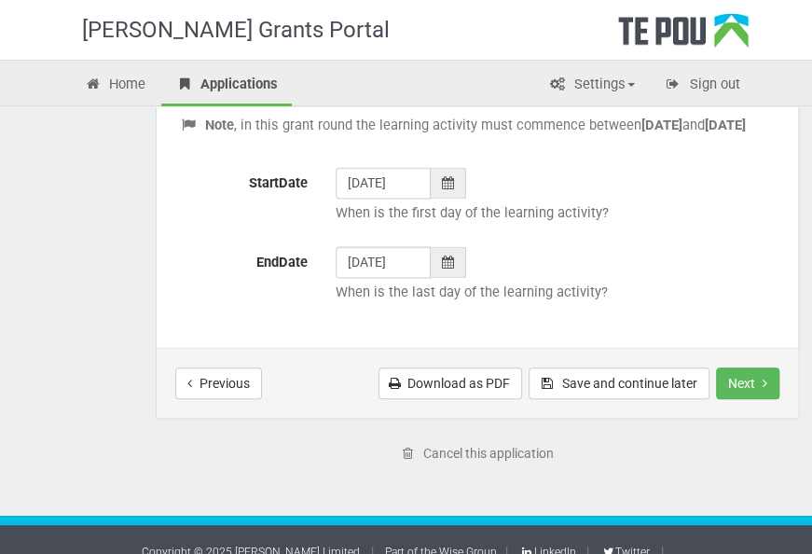
scroll to position [920, 0]
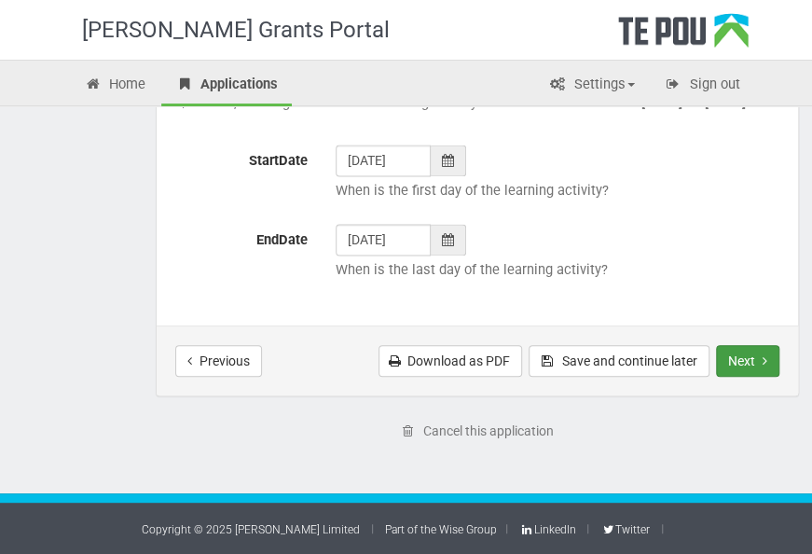
click at [748, 370] on button "Next" at bounding box center [747, 361] width 63 height 32
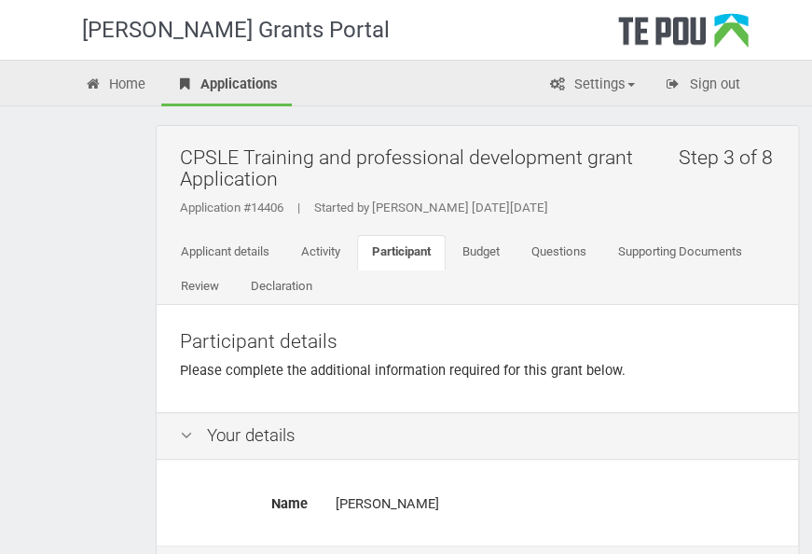
scroll to position [217, 0]
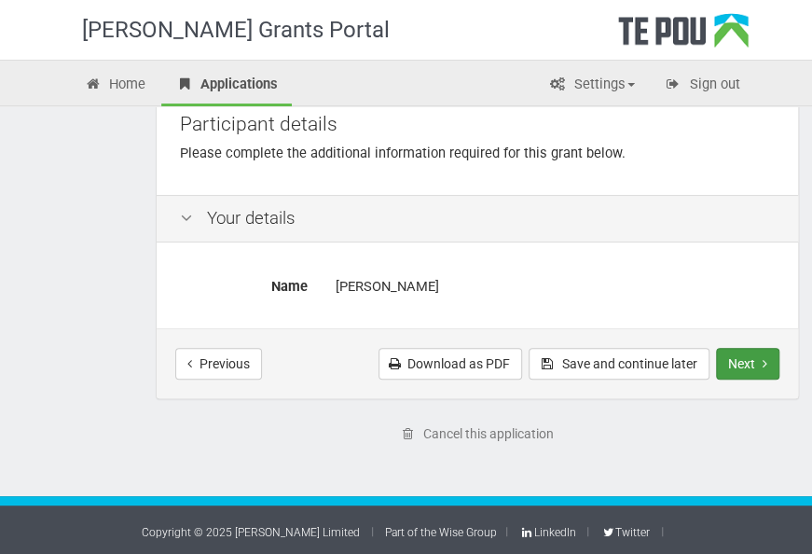
click at [755, 377] on button "Next" at bounding box center [747, 364] width 63 height 32
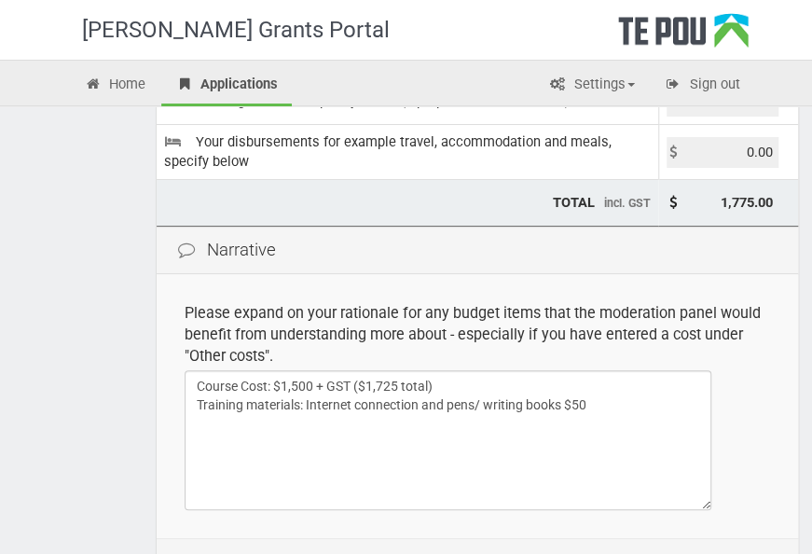
scroll to position [510, 0]
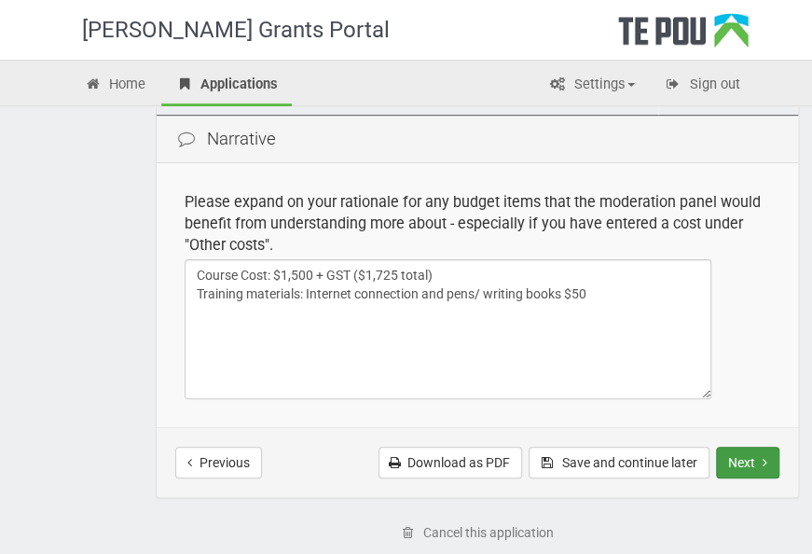
click at [767, 472] on button "Next" at bounding box center [747, 463] width 63 height 32
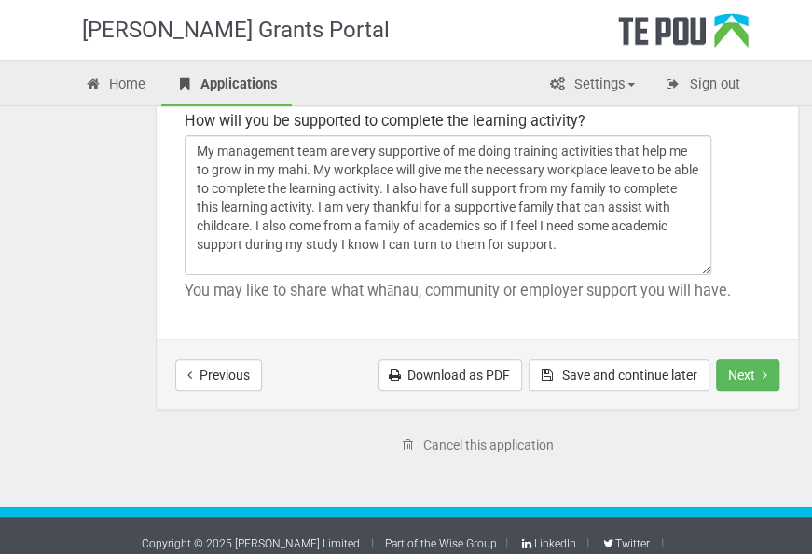
scroll to position [3331, 0]
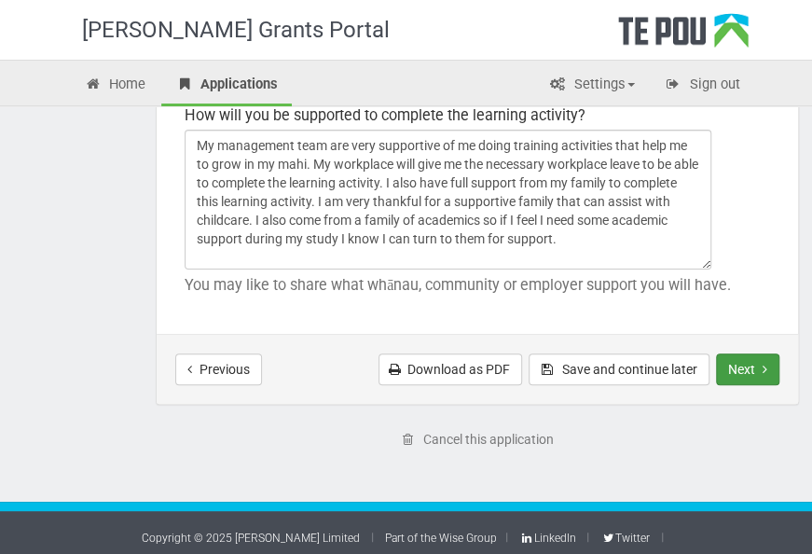
click at [750, 370] on button "Next" at bounding box center [747, 369] width 63 height 32
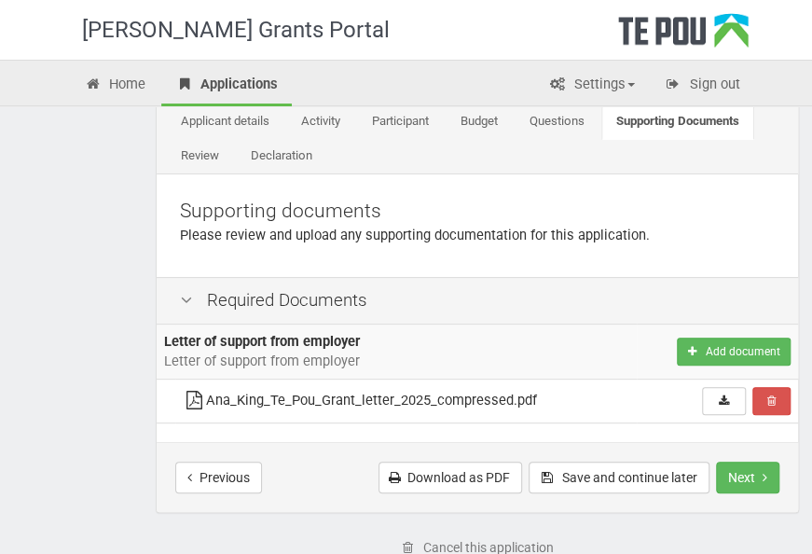
scroll to position [145, 0]
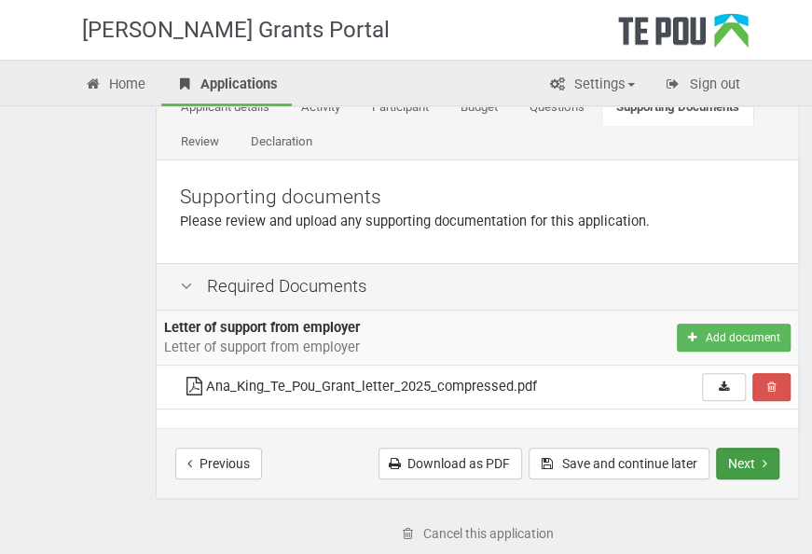
click at [764, 467] on button "Next" at bounding box center [747, 464] width 63 height 32
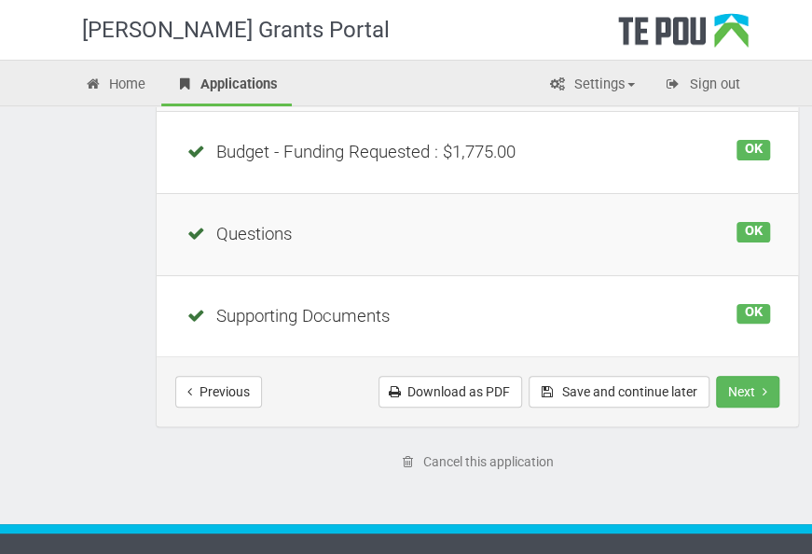
scroll to position [606, 0]
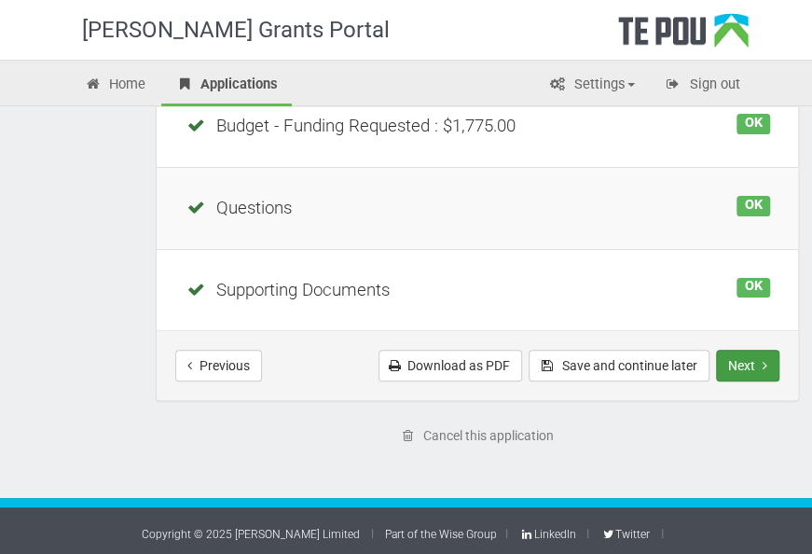
click at [745, 365] on button "Next" at bounding box center [747, 366] width 63 height 32
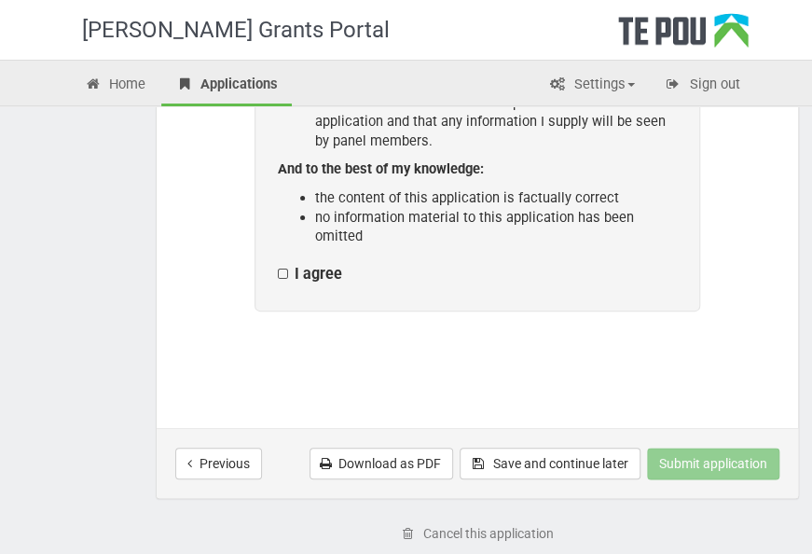
scroll to position [649, 0]
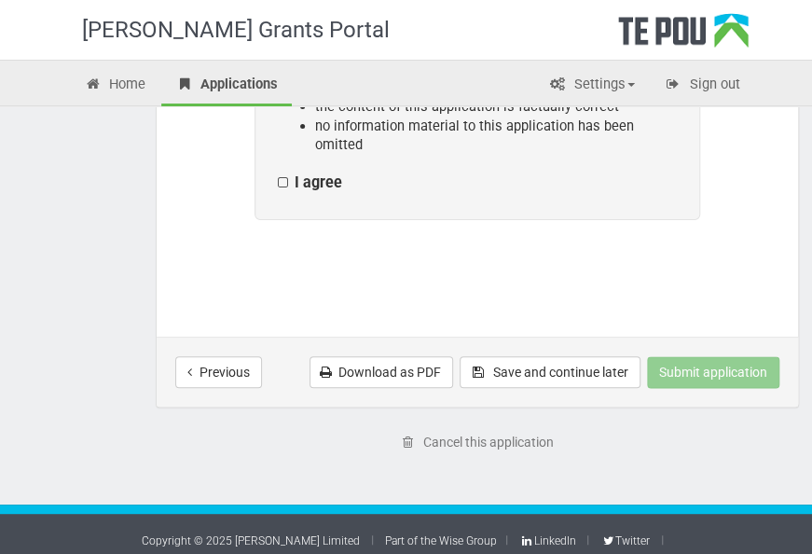
click at [286, 180] on label "I agree" at bounding box center [310, 183] width 64 height 20
click at [278, 173] on input "I agree" at bounding box center [277, 173] width 1 height 1
checkbox input "true"
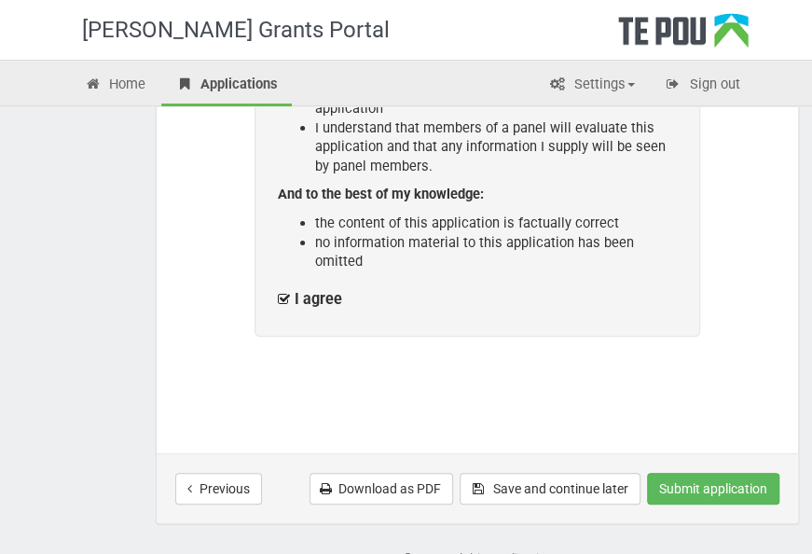
scroll to position [540, 0]
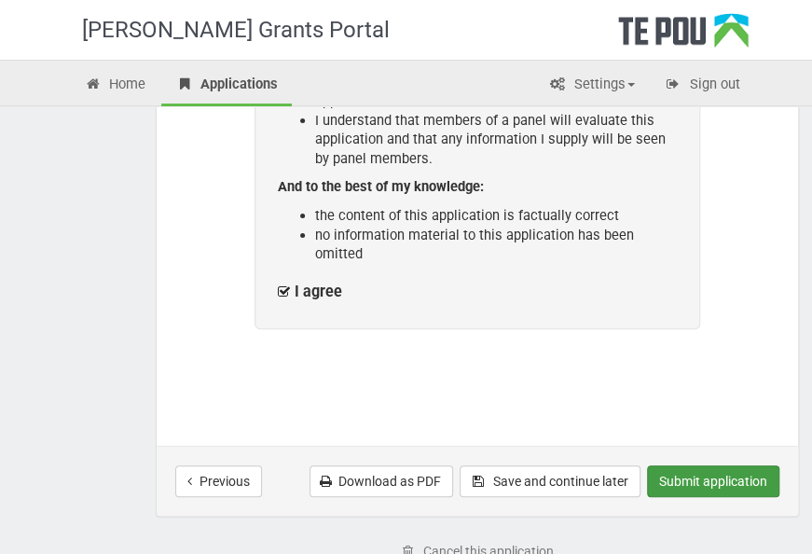
click at [740, 483] on button "Submit application" at bounding box center [713, 481] width 132 height 32
